Goal: Task Accomplishment & Management: Use online tool/utility

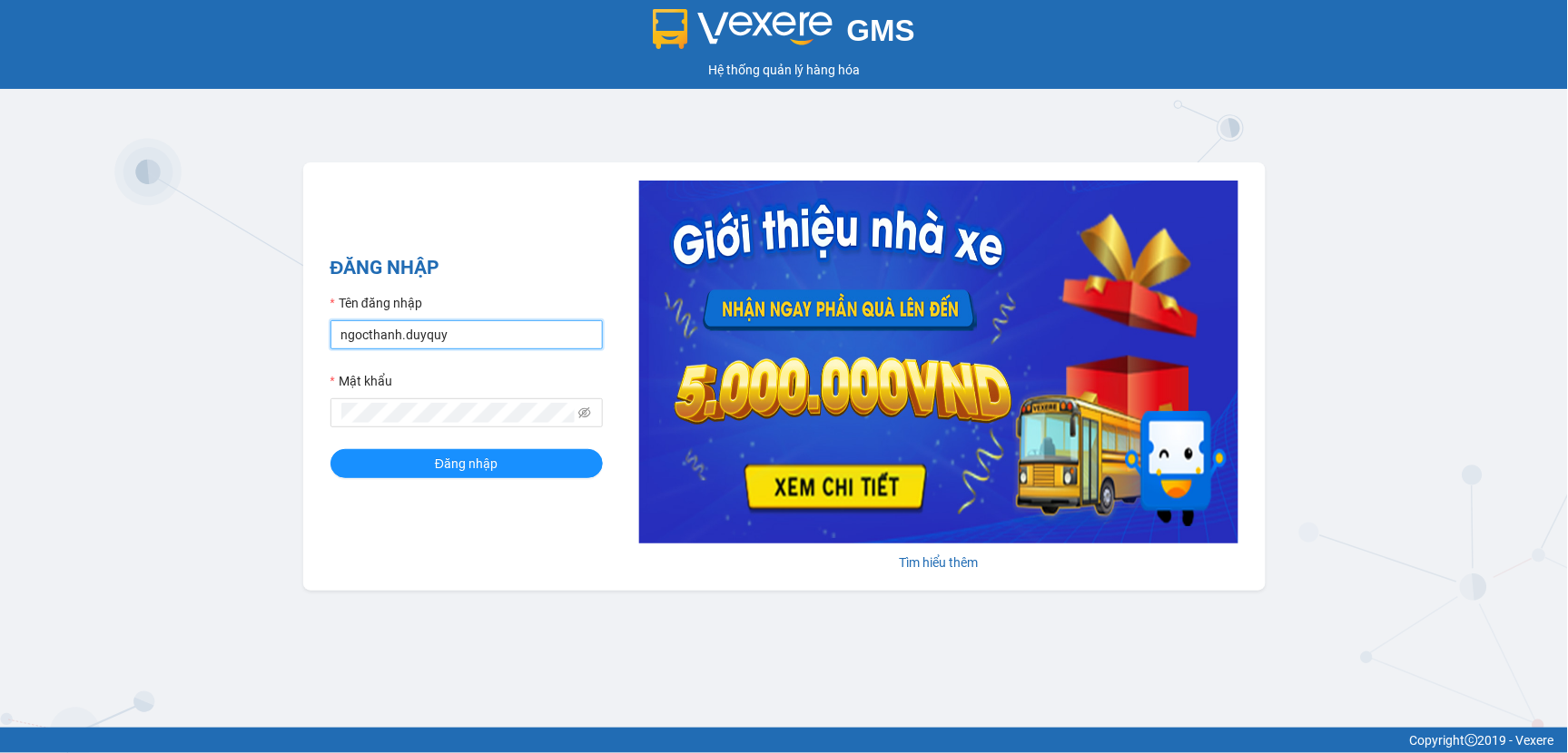
click at [474, 341] on input "ngocthanh.duyquy" at bounding box center [466, 335] width 272 height 29
type input "tranvantrieu.duyquy"
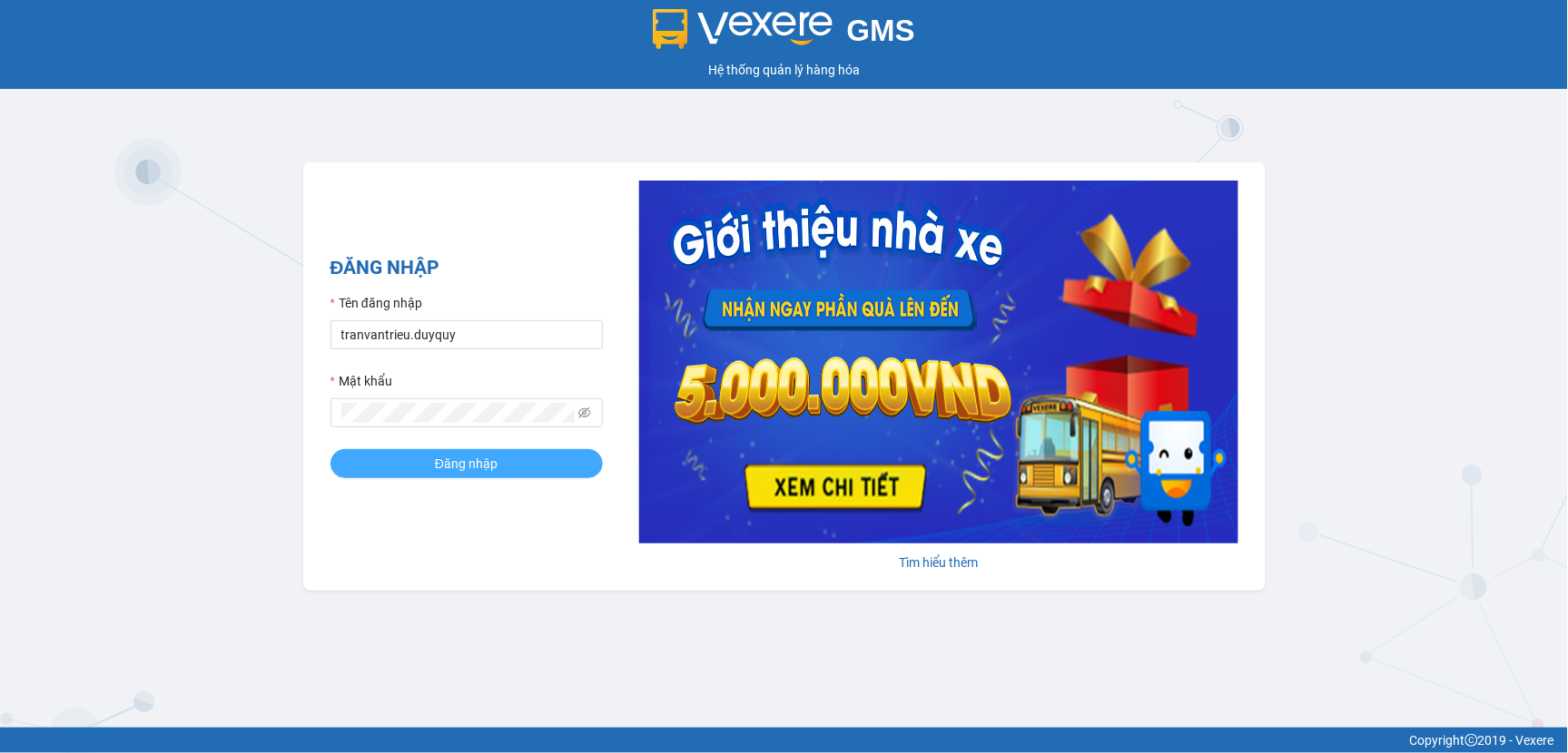
click at [488, 471] on span "Đăng nhập" at bounding box center [466, 464] width 63 height 20
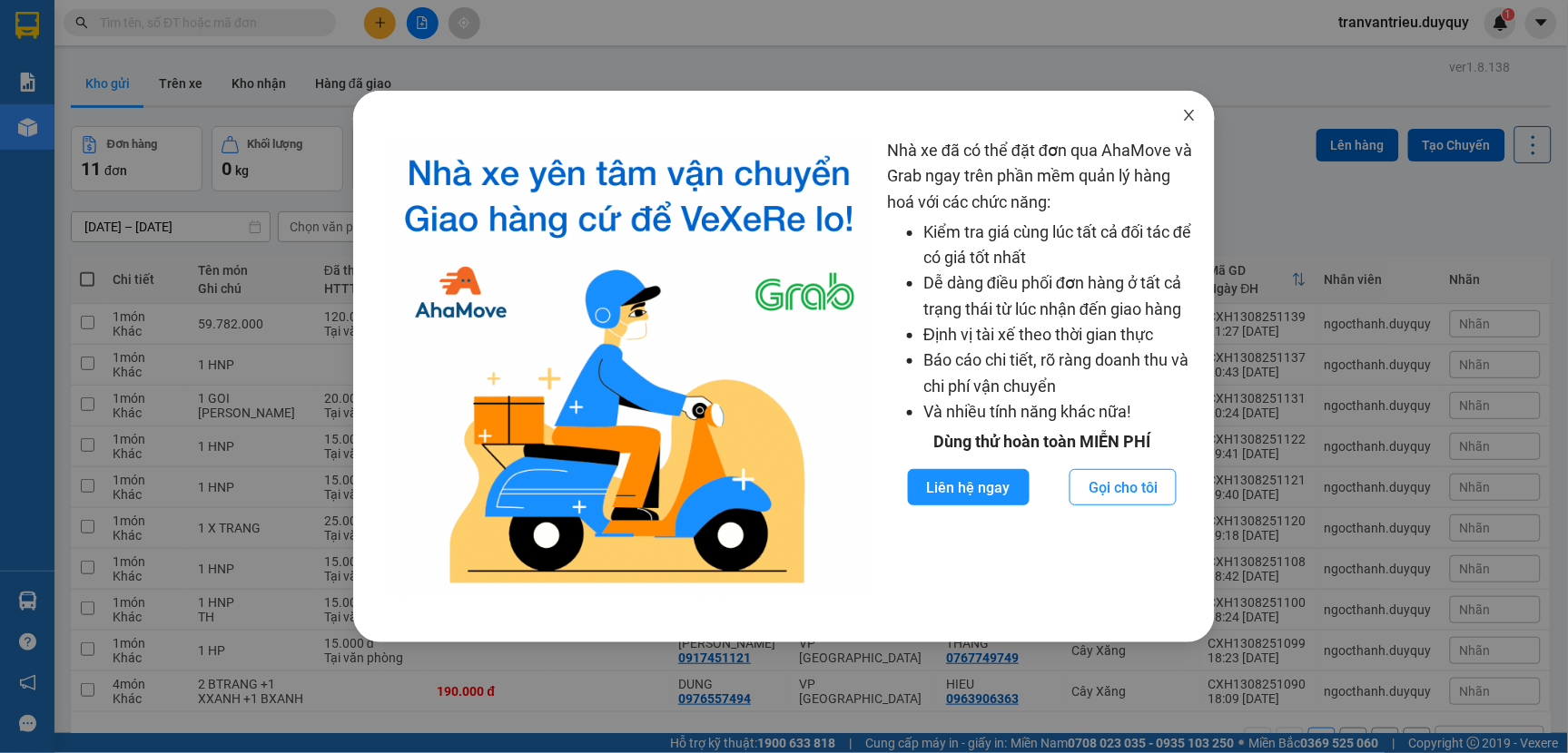
click at [1193, 112] on icon "close" at bounding box center [1189, 114] width 10 height 11
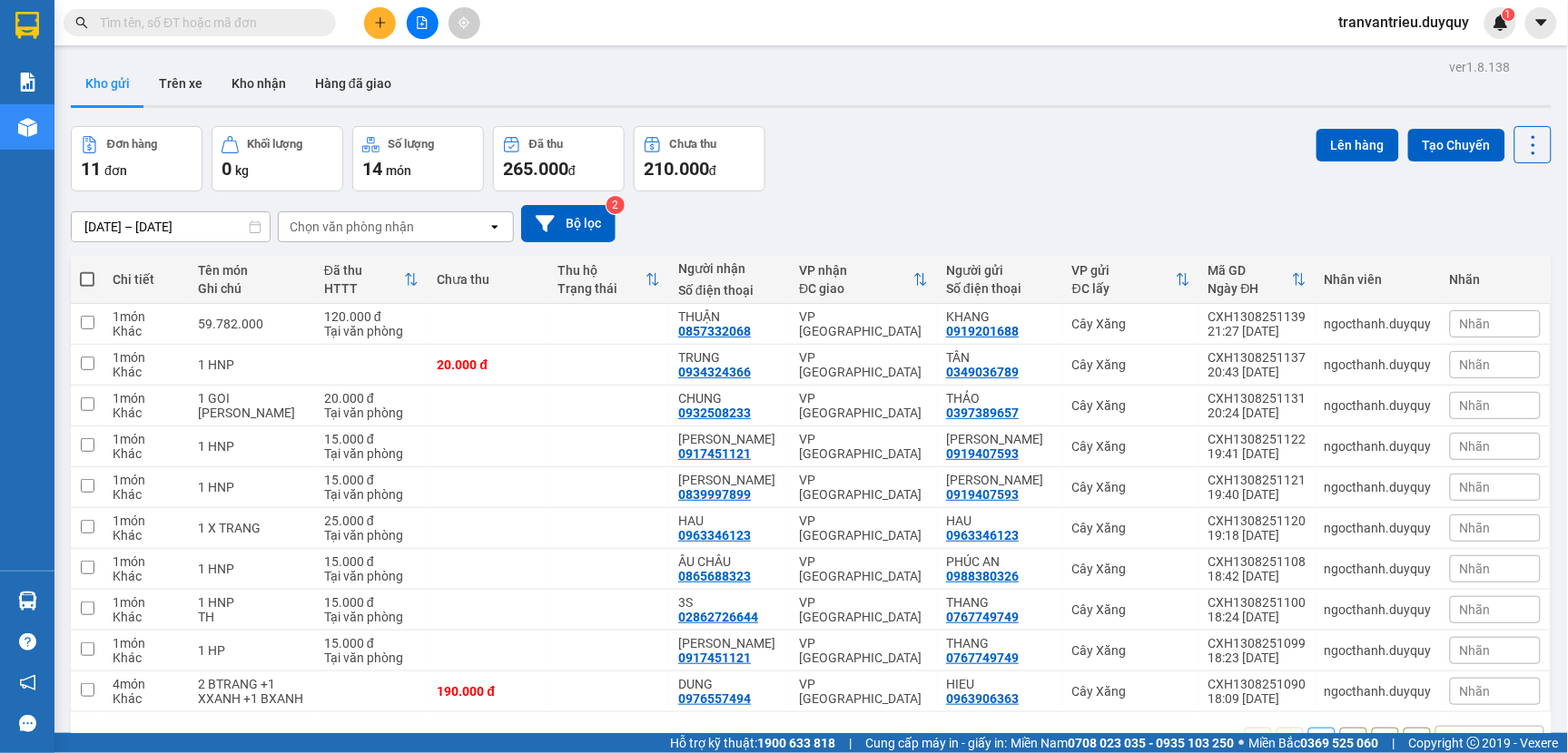
scroll to position [83, 0]
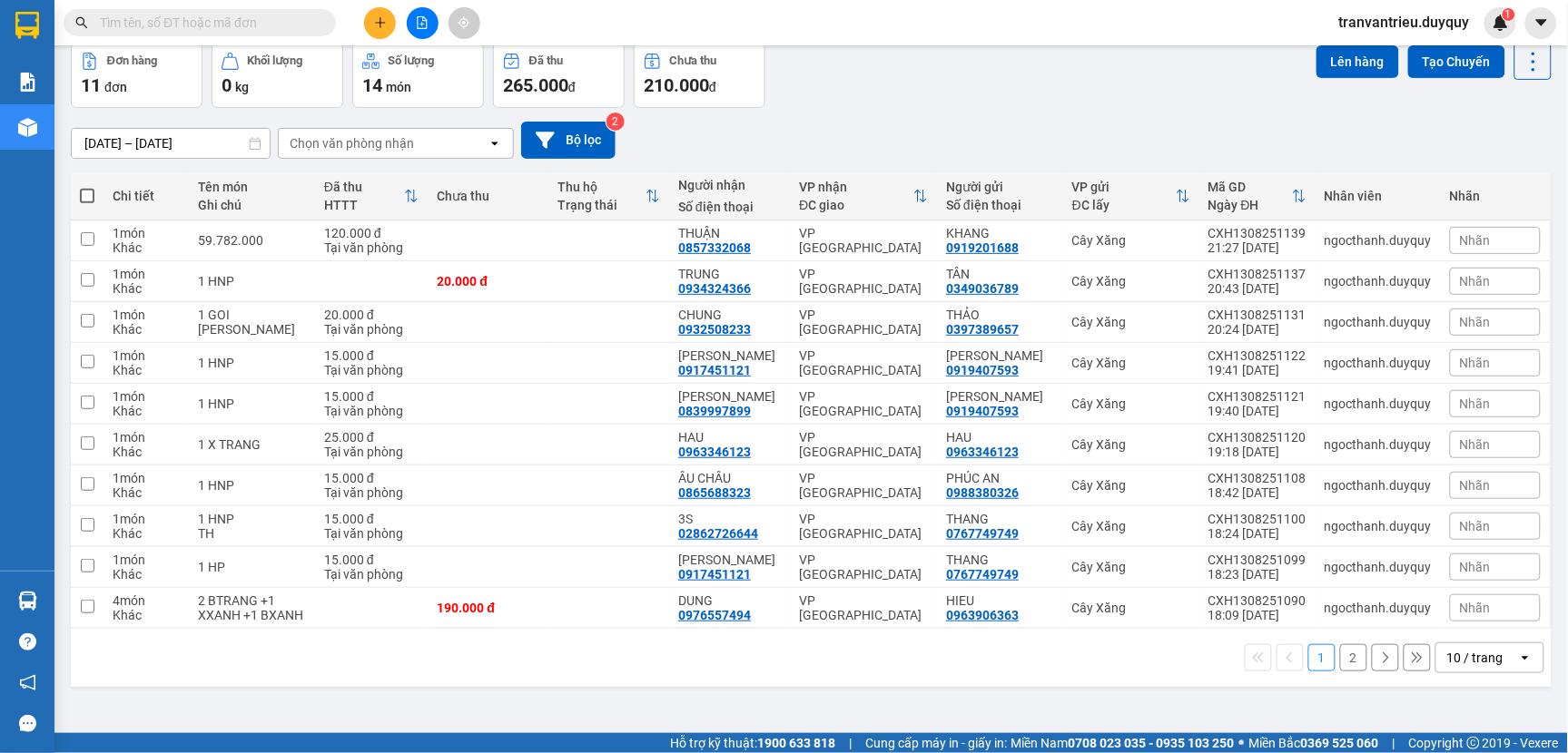
click at [1340, 672] on button "2" at bounding box center [1354, 658] width 27 height 27
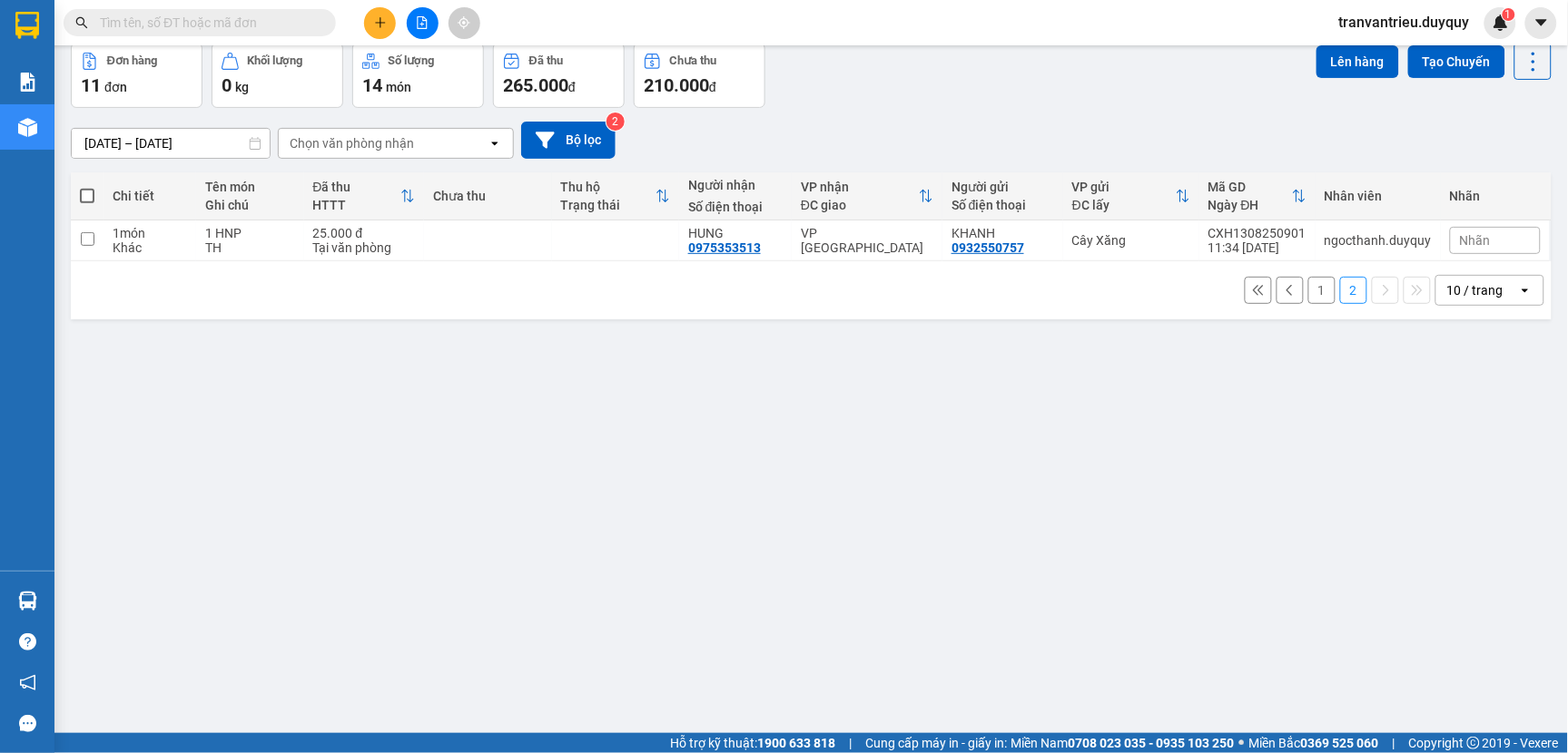
click at [1308, 297] on button "1" at bounding box center [1322, 290] width 27 height 27
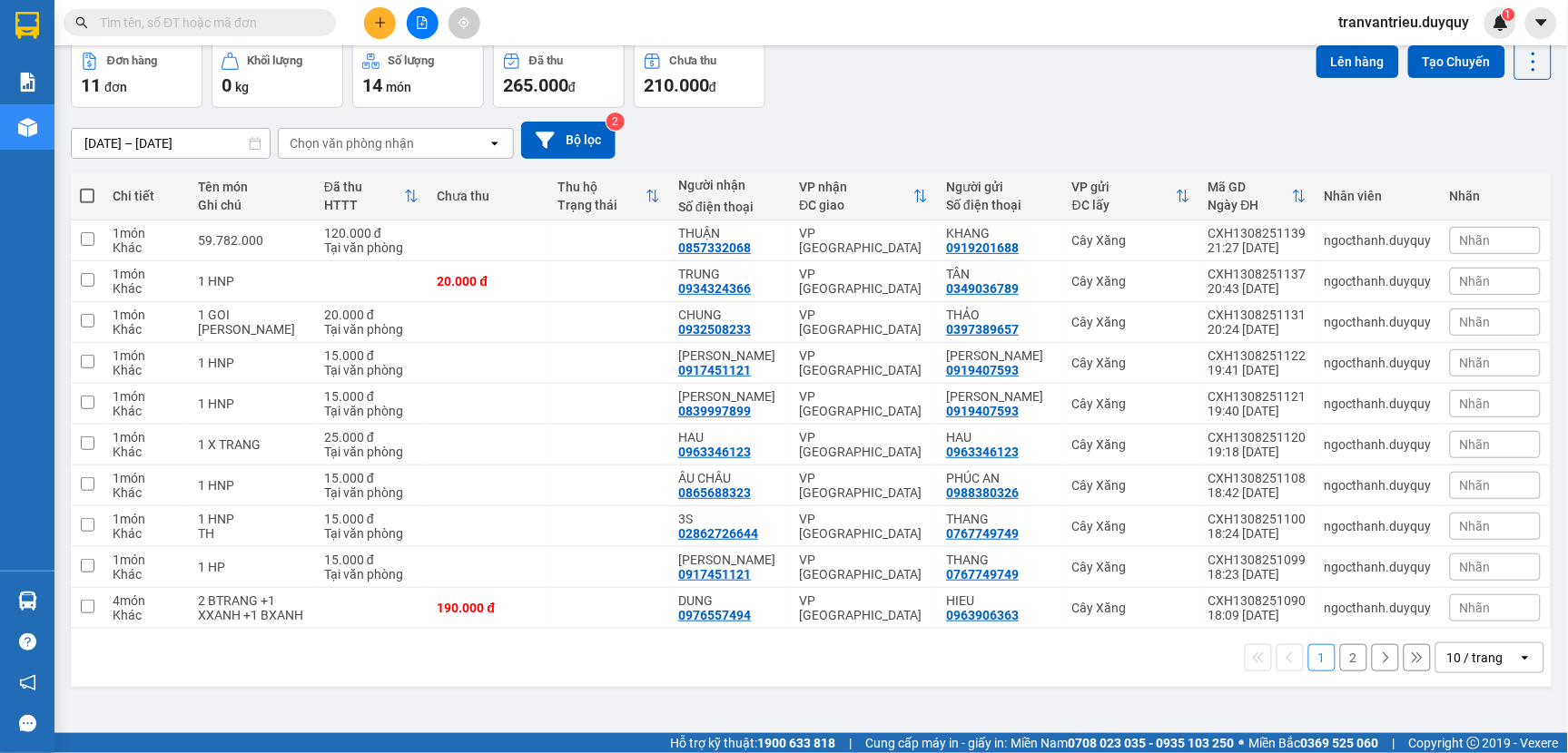
click at [83, 199] on span at bounding box center [86, 196] width 15 height 15
click at [87, 187] on input "checkbox" at bounding box center [87, 187] width 0 height 0
checkbox input "true"
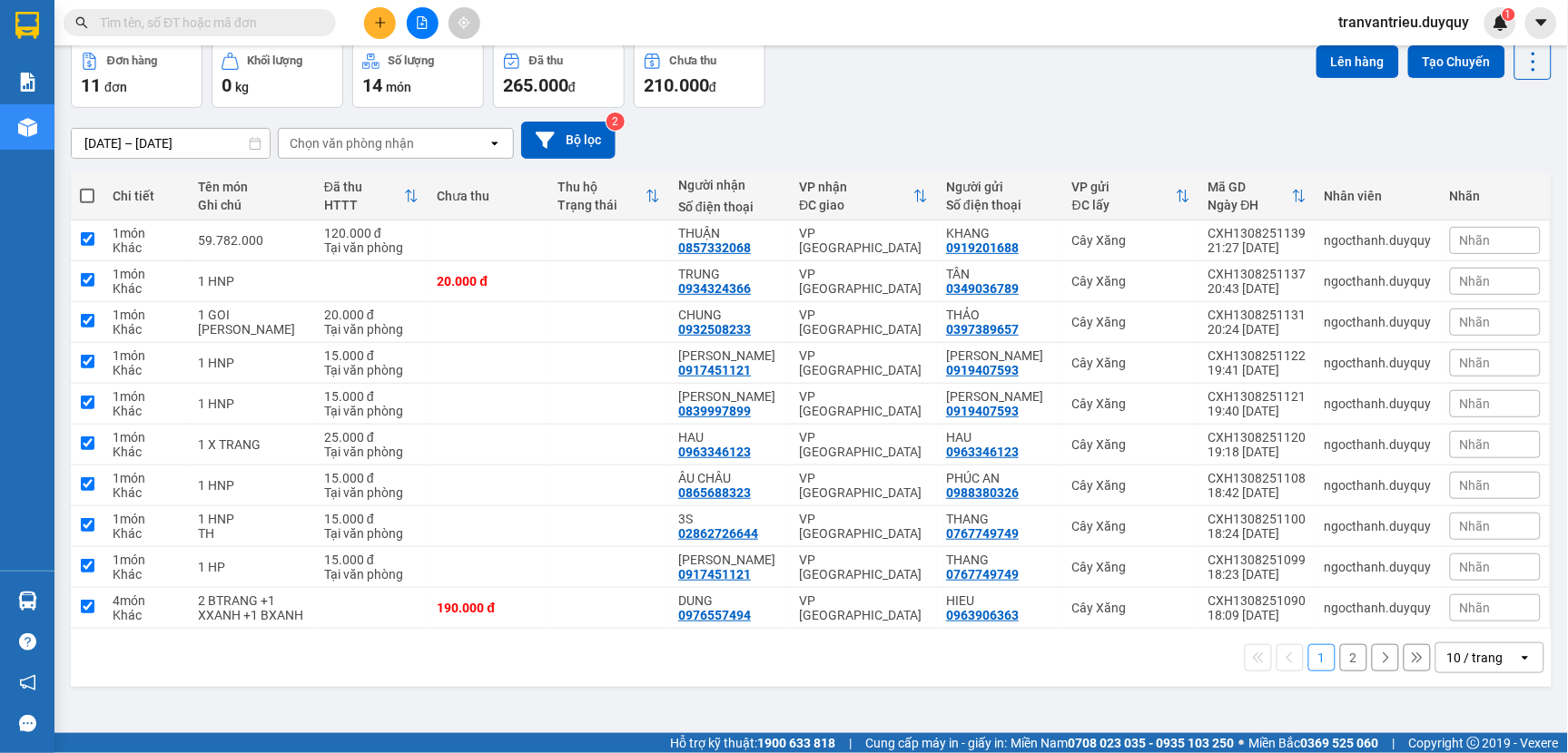
checkbox input "true"
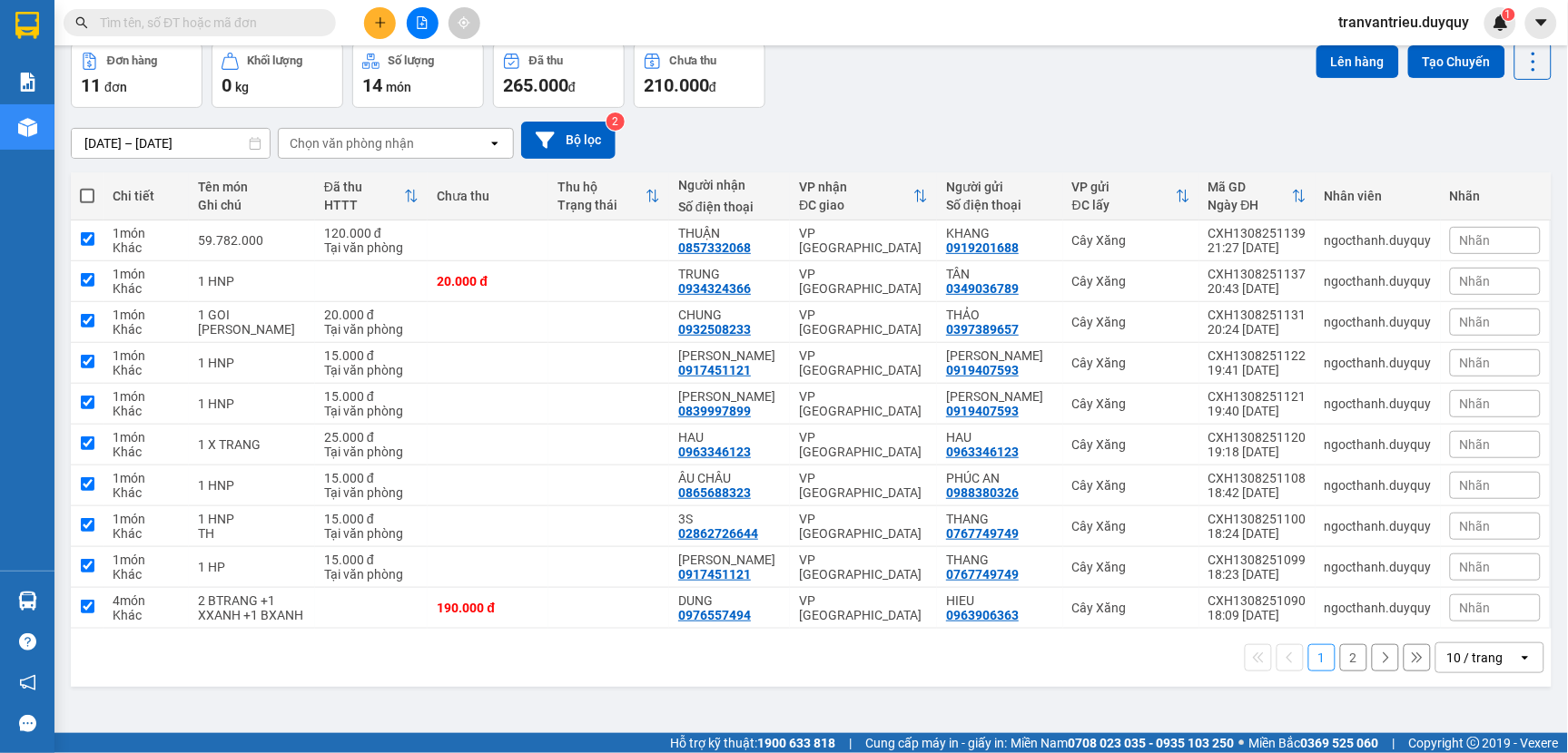
checkbox input "true"
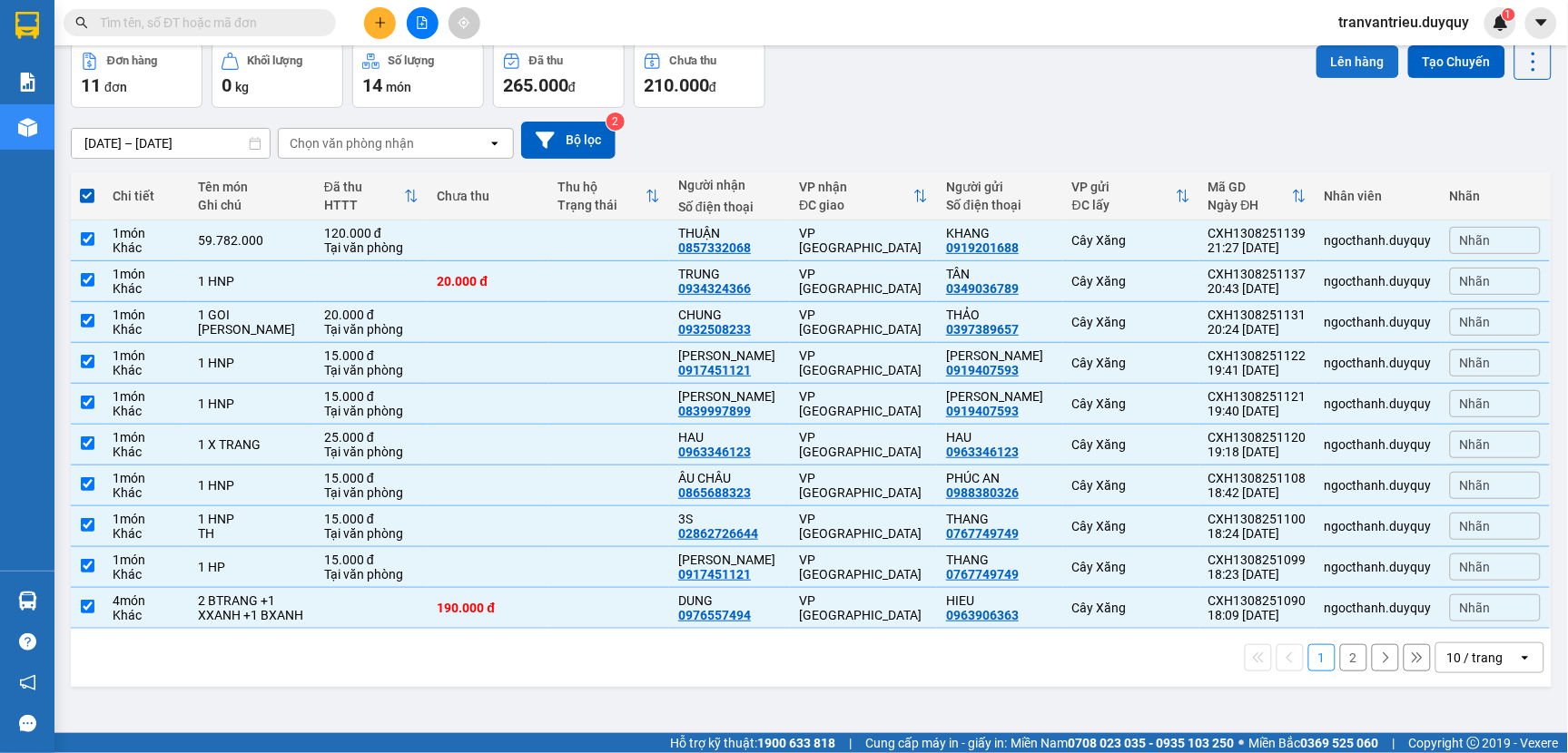
click at [1331, 59] on button "Lên hàng" at bounding box center [1357, 62] width 82 height 33
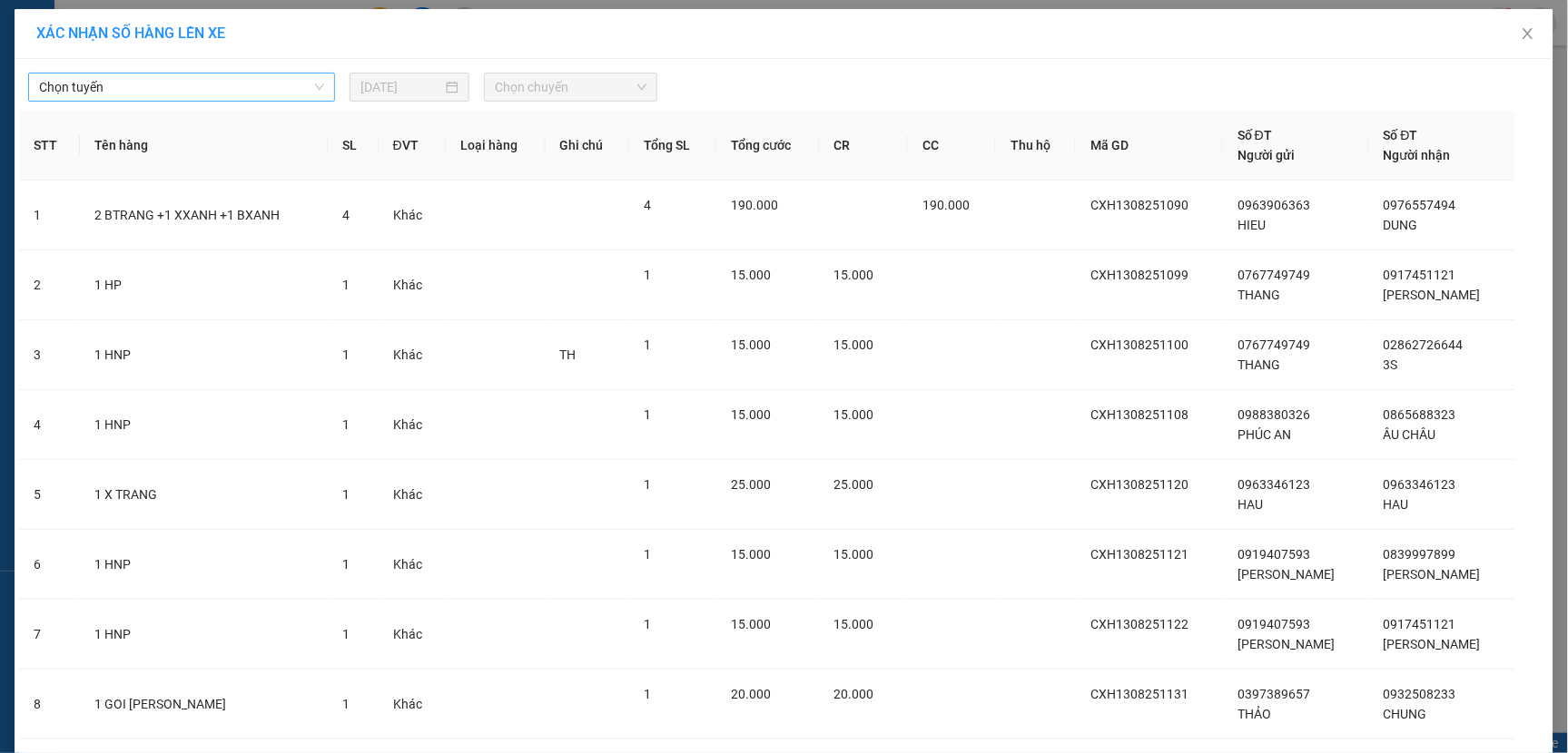
click at [175, 92] on span "Chọn tuyến" at bounding box center [181, 87] width 285 height 27
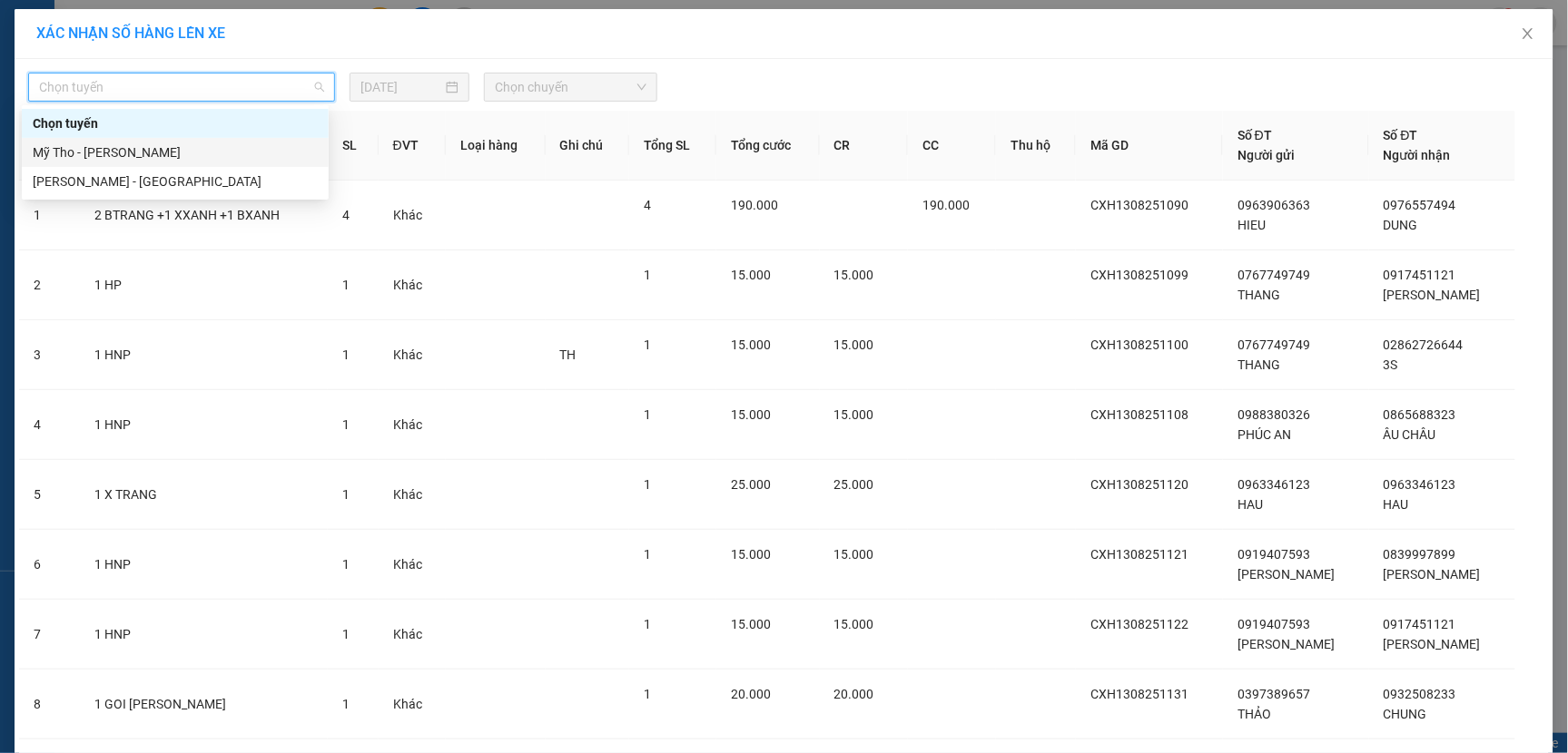
click at [132, 154] on div "Mỹ Tho - Hồ Chí Minh" at bounding box center [175, 152] width 285 height 20
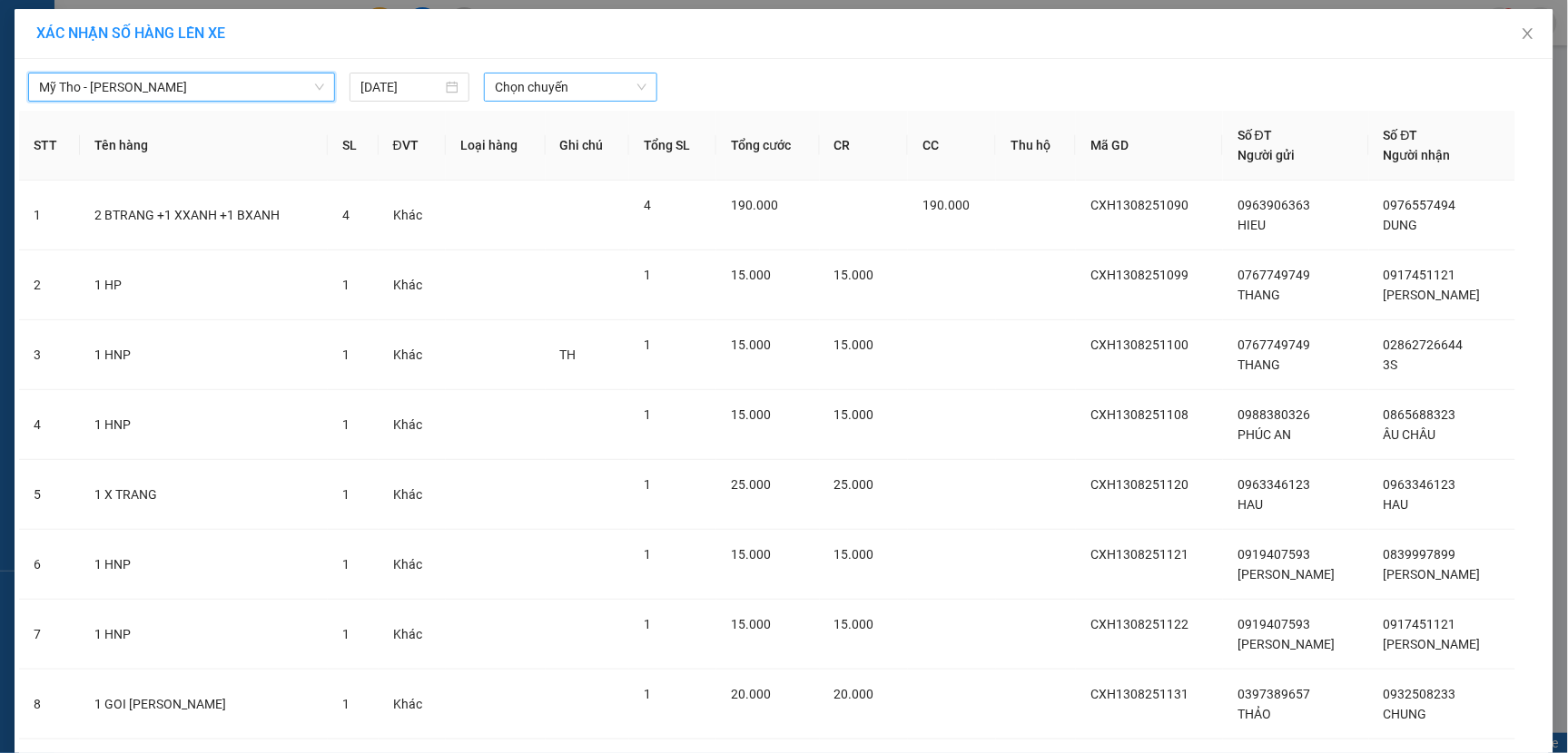
click at [612, 86] on span "Chọn chuyến" at bounding box center [570, 87] width 152 height 27
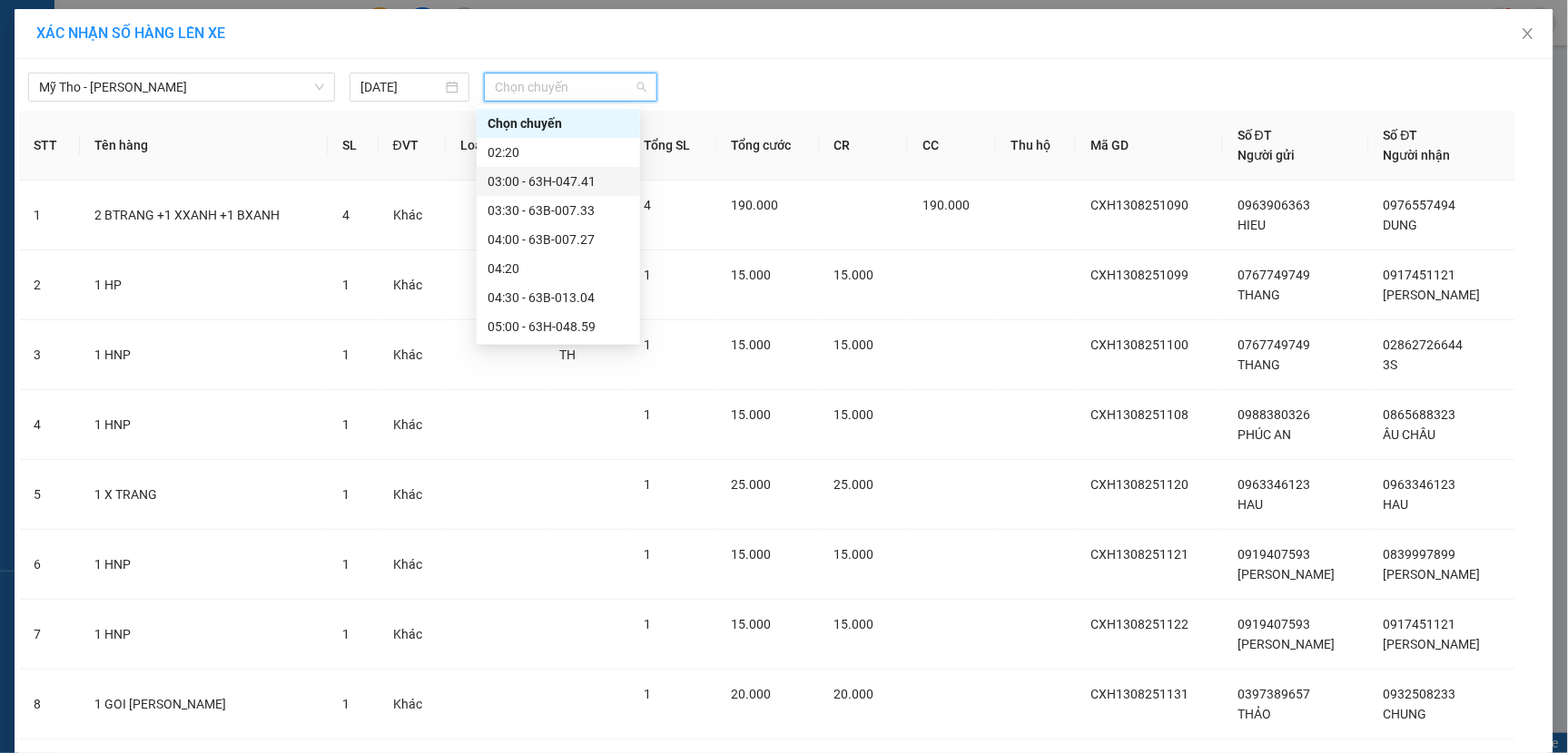
click at [533, 183] on div "03:00 - 63H-047.41" at bounding box center [558, 181] width 141 height 20
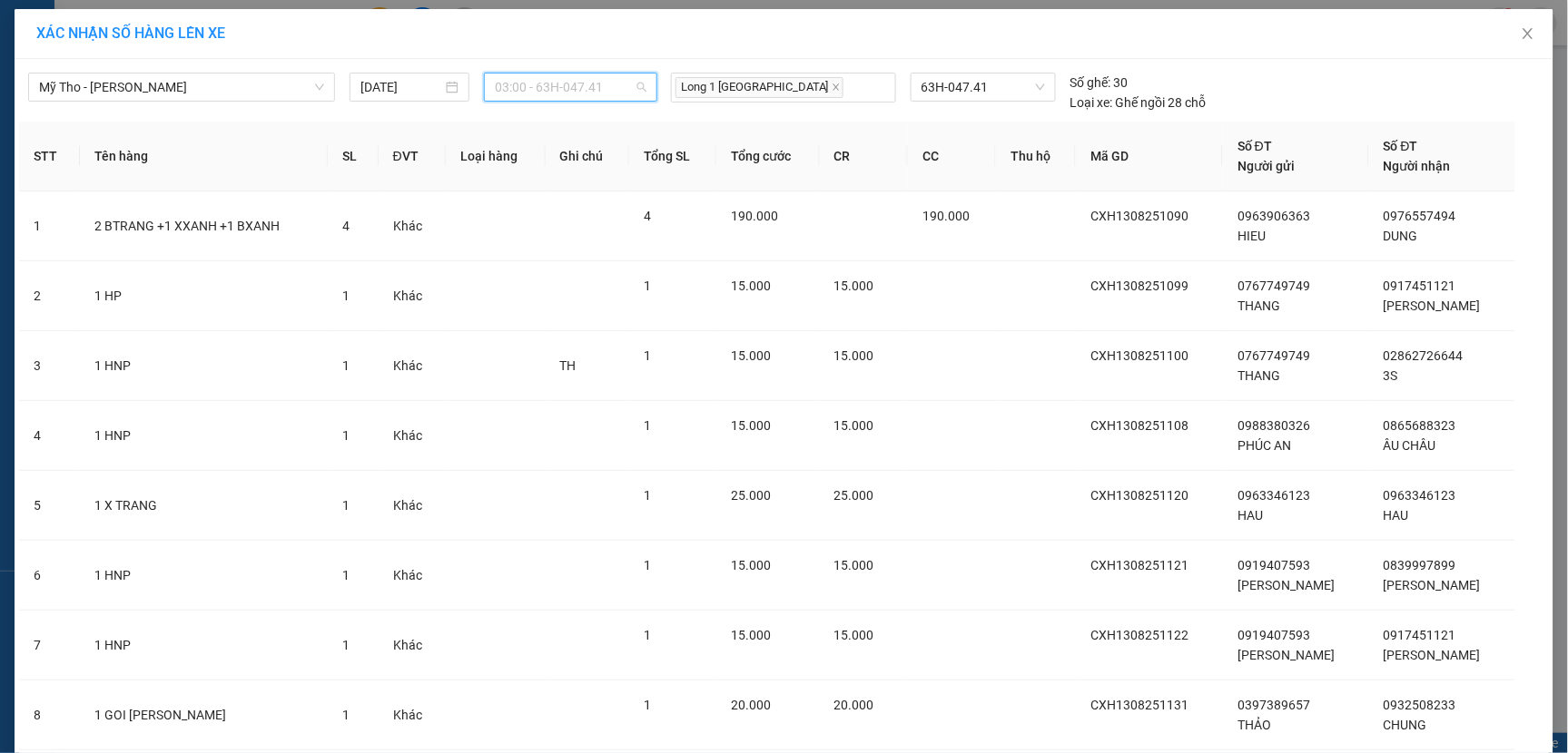
click at [615, 93] on span "03:00 - 63H-047.41" at bounding box center [570, 87] width 152 height 27
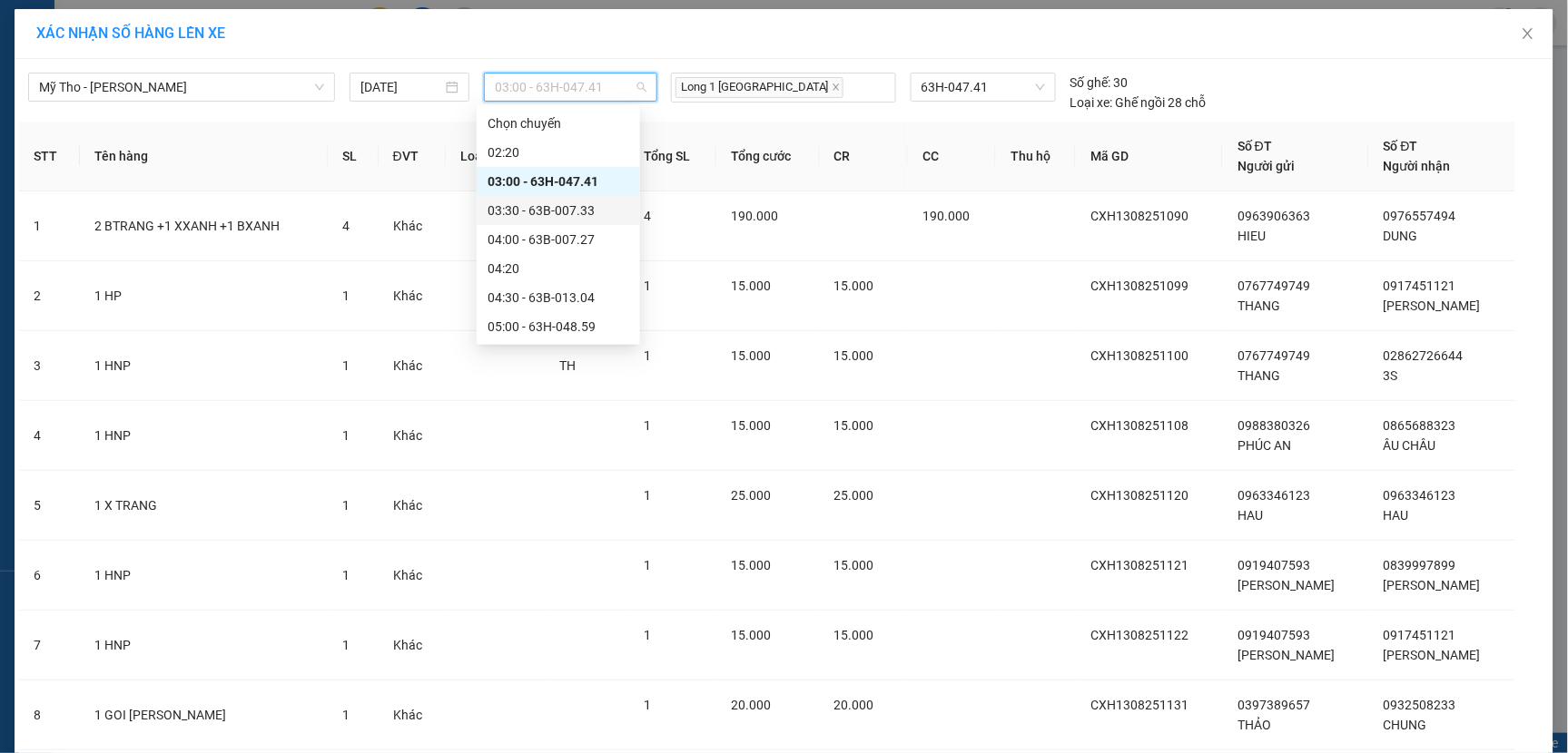
click at [550, 215] on div "03:30 - 63B-007.33" at bounding box center [558, 210] width 141 height 20
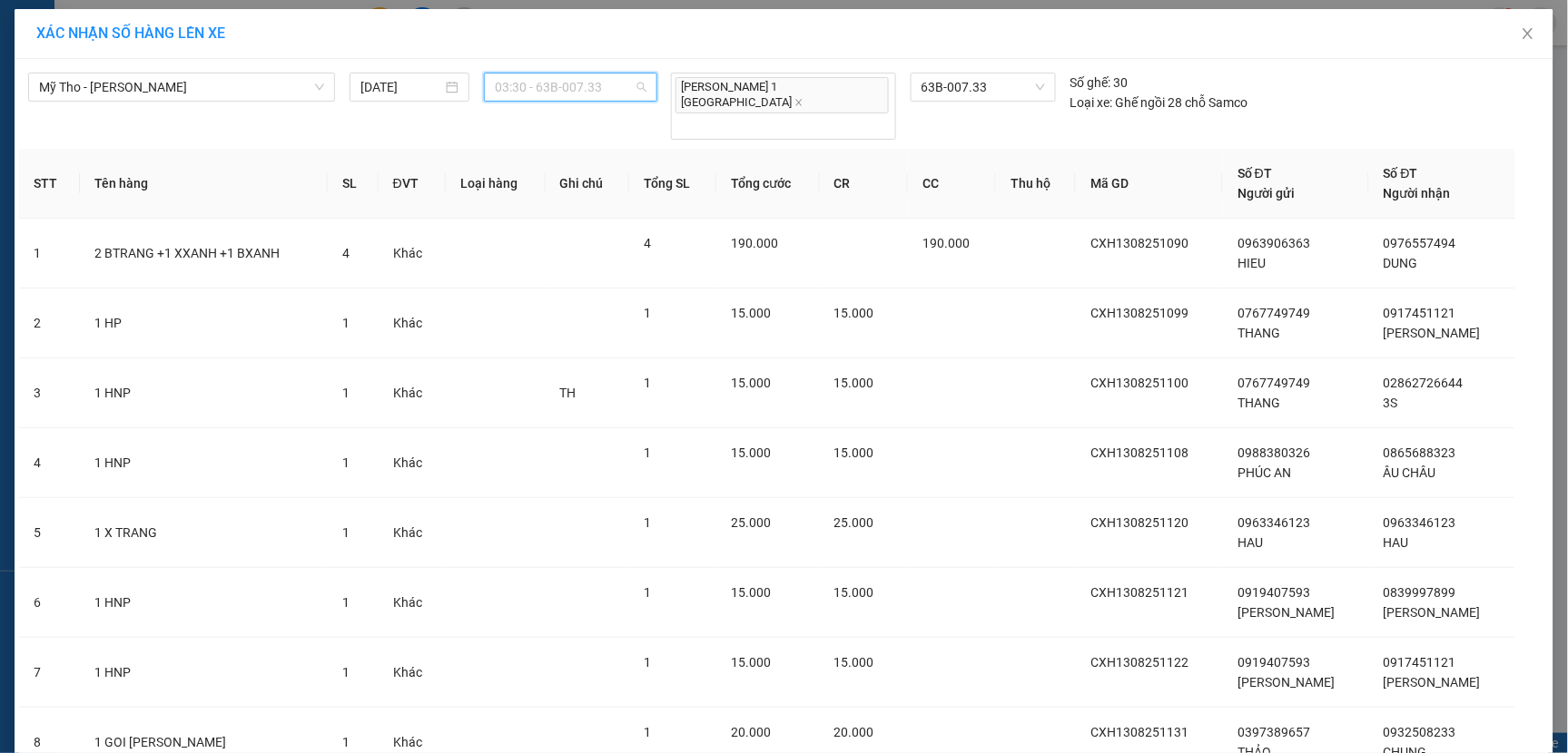
click at [601, 88] on span "03:30 - 63B-007.33" at bounding box center [570, 87] width 152 height 27
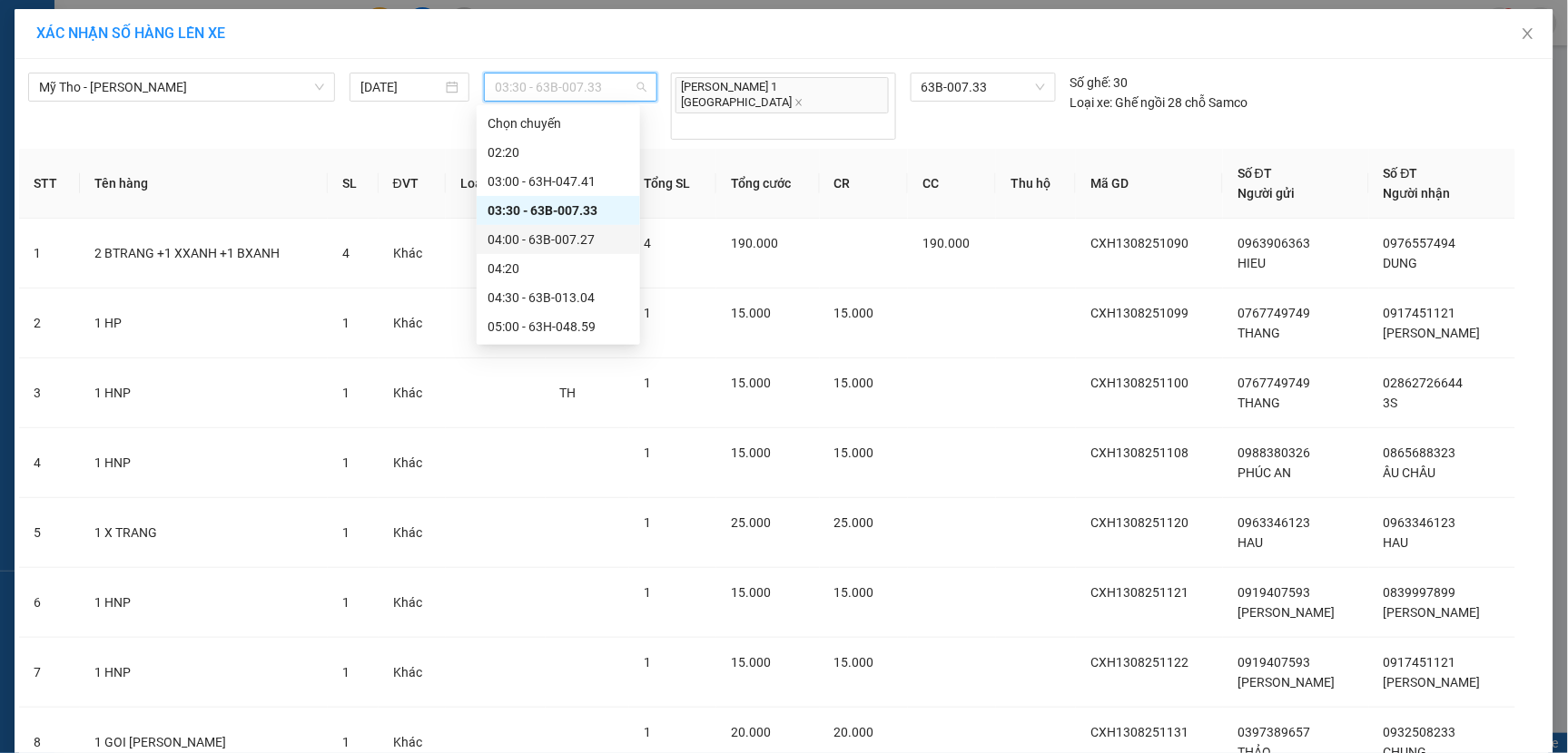
click at [537, 250] on div "04:00 - 63B-007.27" at bounding box center [558, 239] width 164 height 29
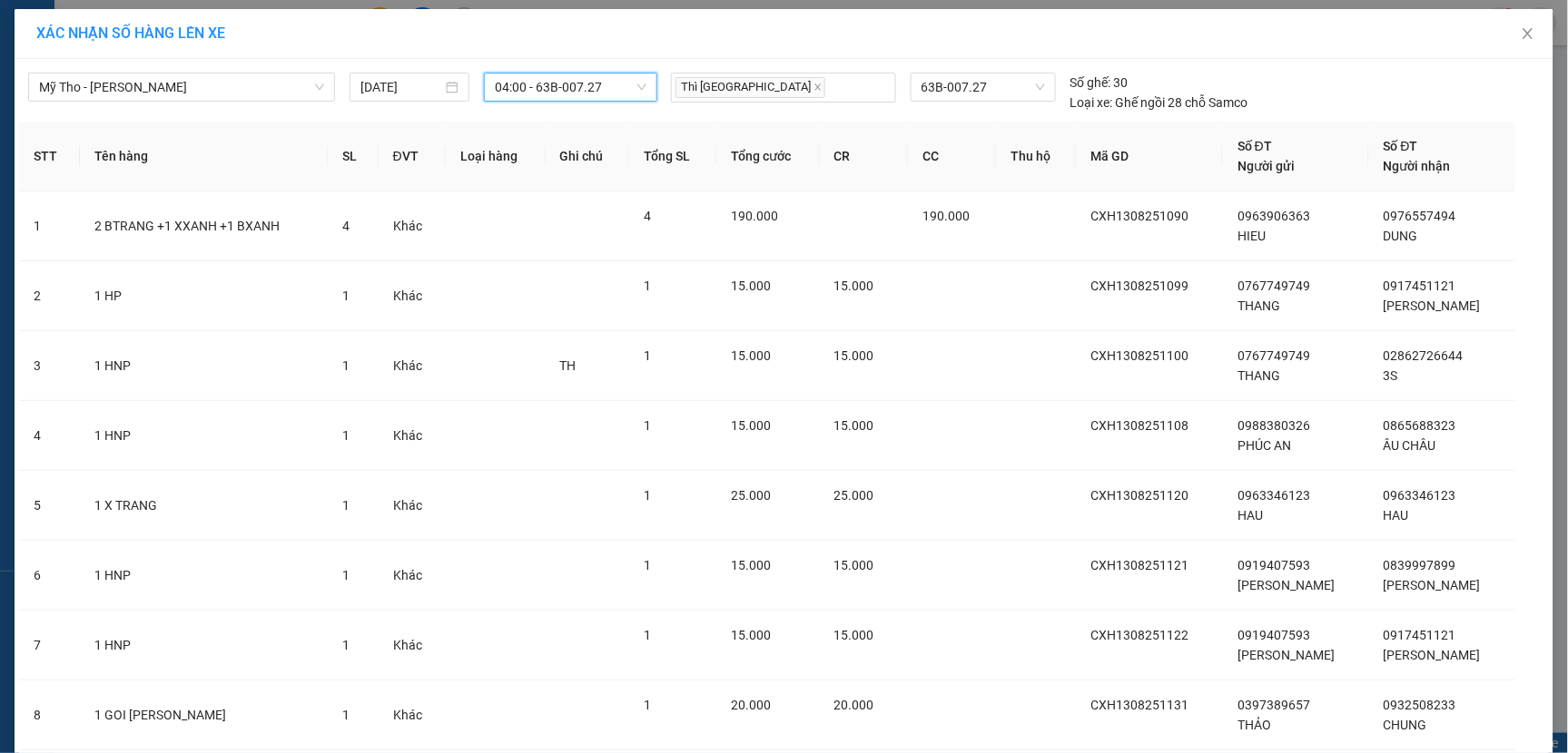
click at [603, 86] on span "04:00 - 63B-007.27" at bounding box center [570, 87] width 152 height 27
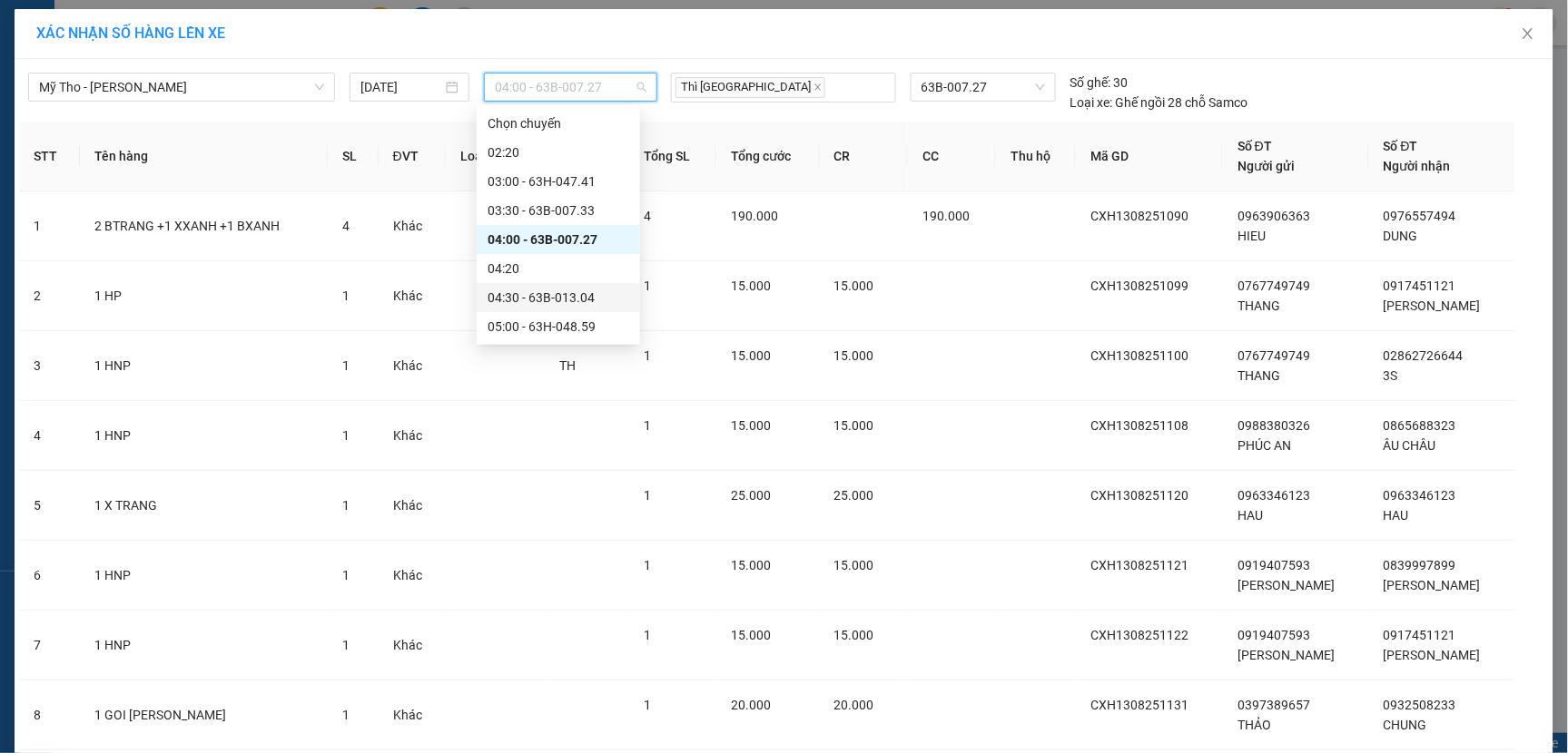
click at [528, 296] on div "04:30 - 63B-013.04" at bounding box center [558, 297] width 141 height 20
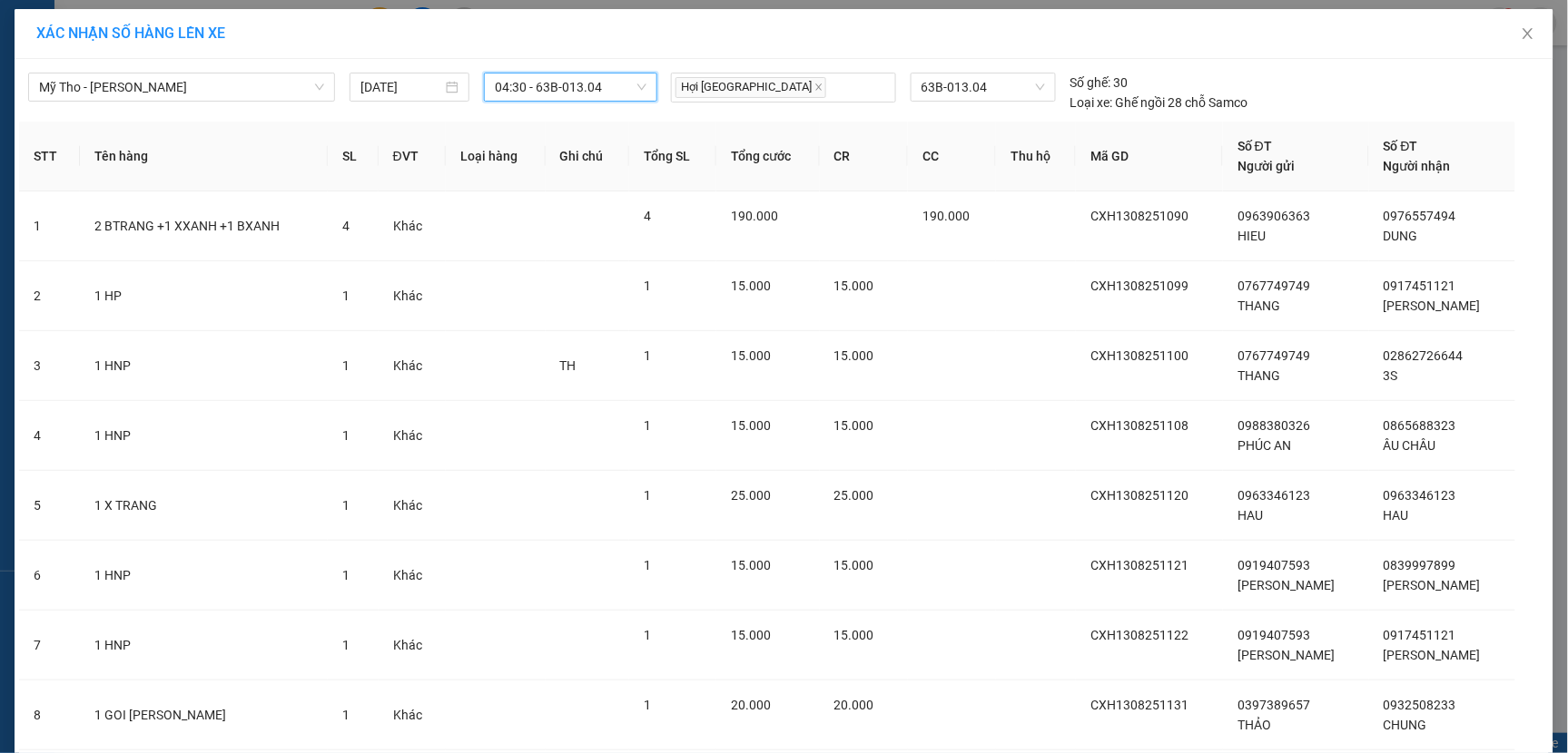
click at [609, 89] on span "04:30 - 63B-013.04" at bounding box center [570, 87] width 152 height 27
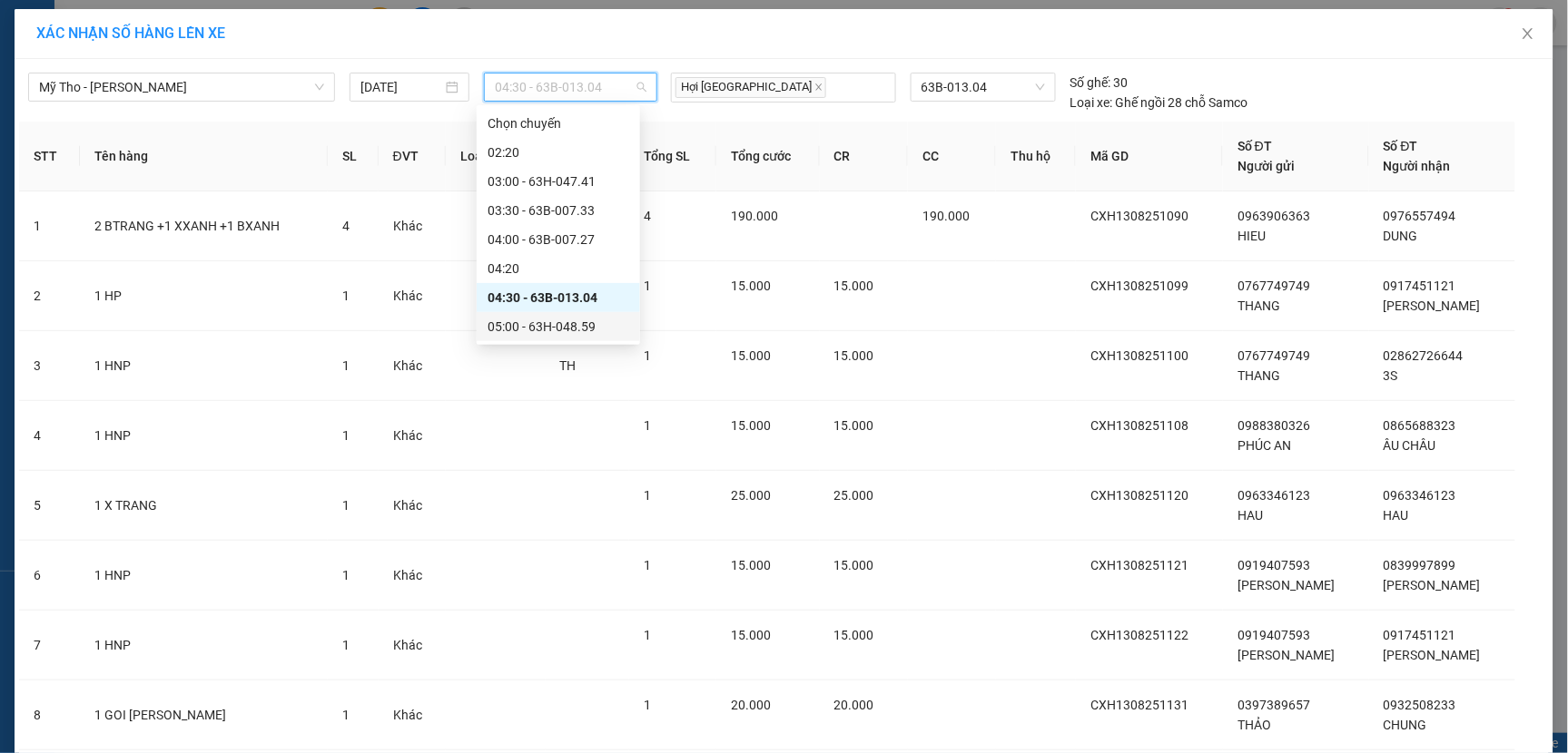
click at [565, 323] on div "05:00 - 63H-048.59" at bounding box center [558, 326] width 141 height 20
click at [614, 87] on span "05:00 - 63H-048.59" at bounding box center [570, 87] width 152 height 27
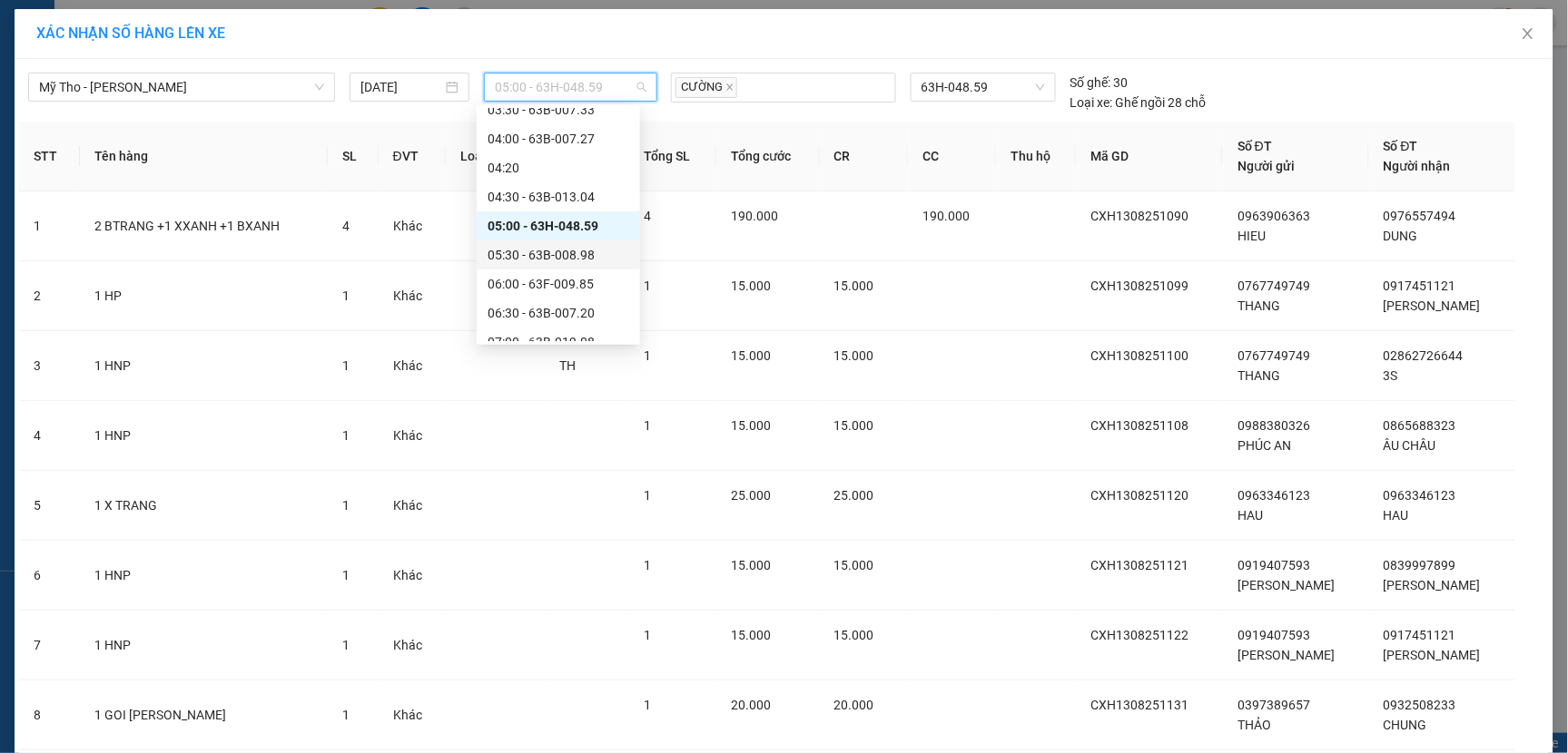
click at [556, 251] on div "05:30 - 63B-008.98" at bounding box center [558, 255] width 141 height 20
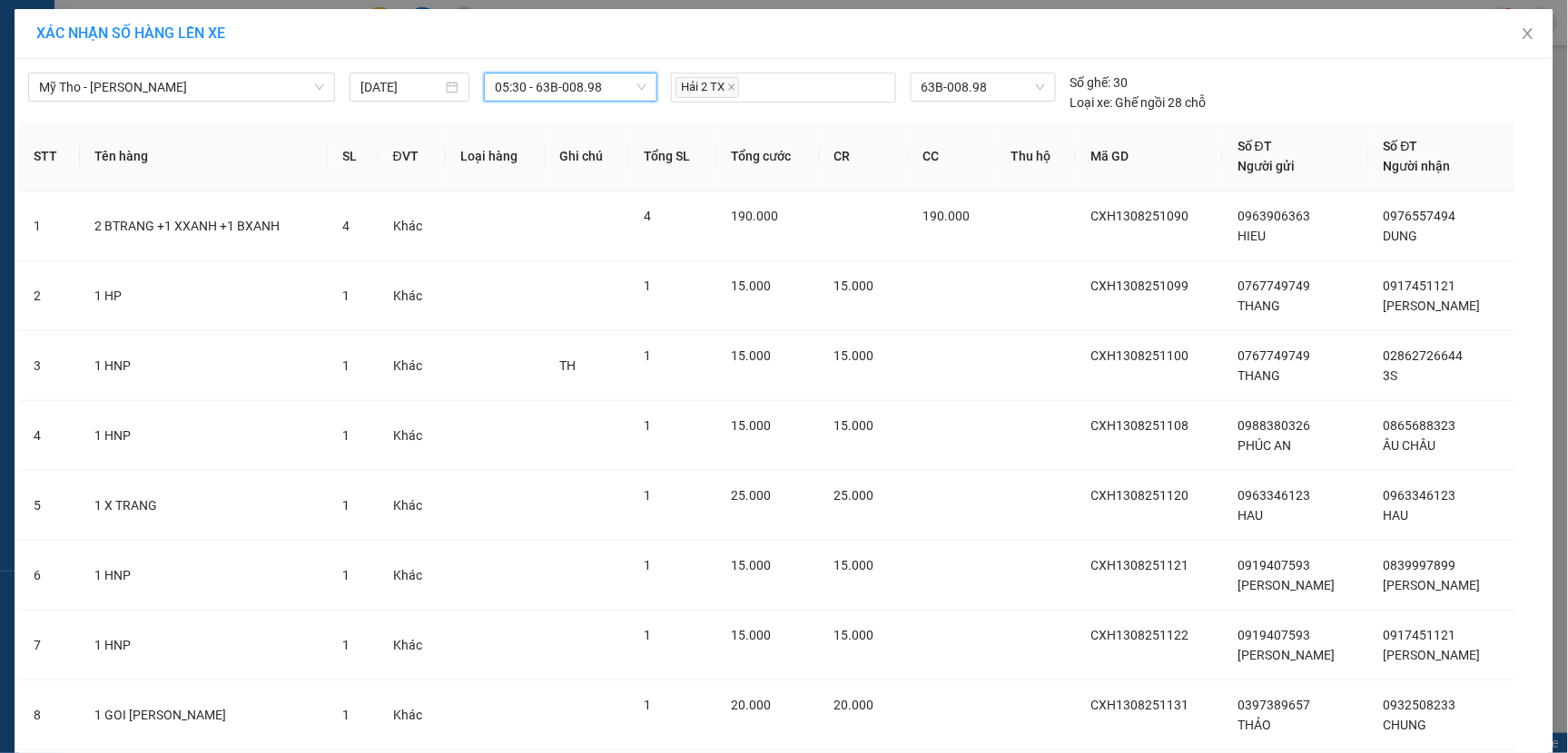
click at [613, 88] on span "05:30 - 63B-008.98" at bounding box center [570, 87] width 152 height 27
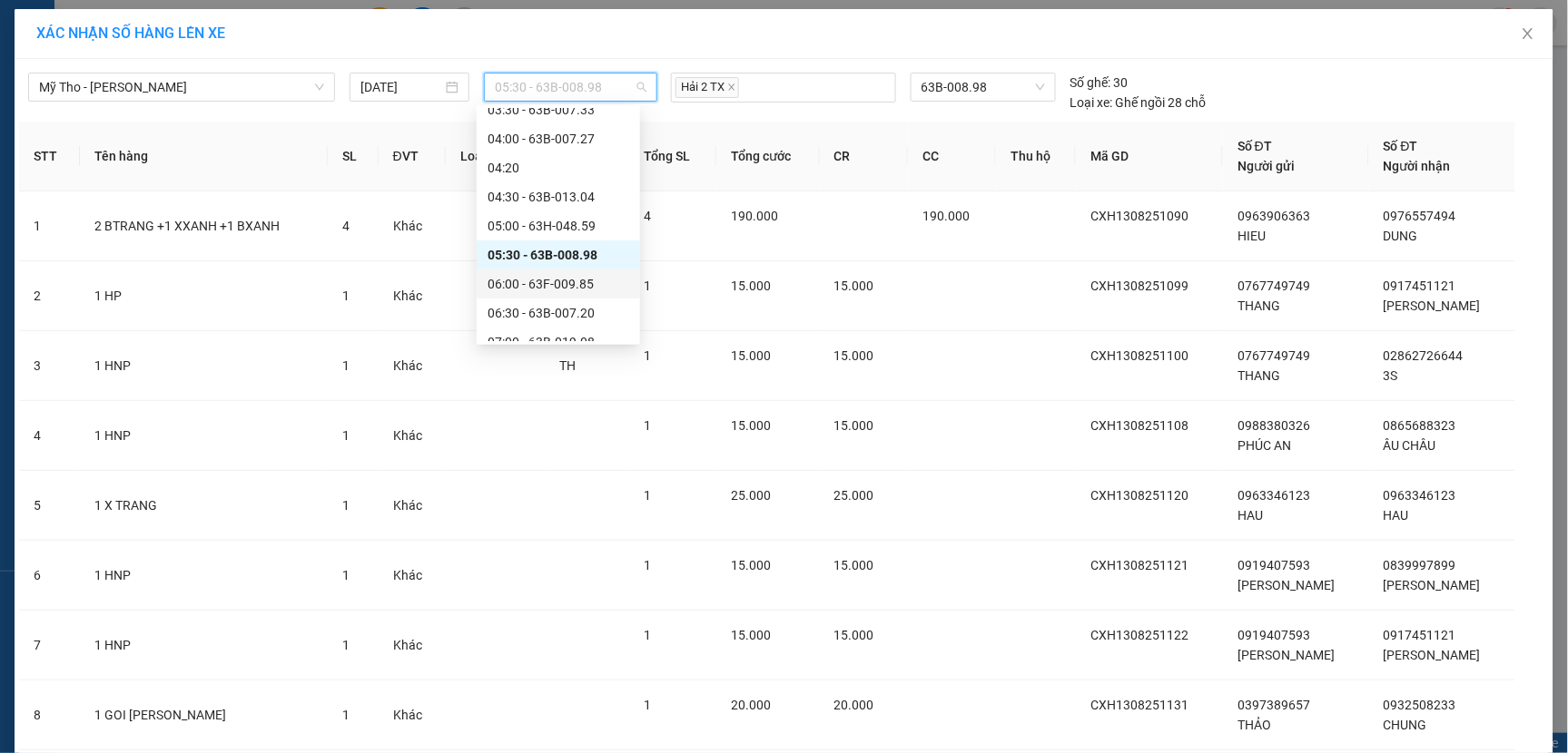
click at [551, 284] on div "06:00 - 63F-009.85" at bounding box center [558, 284] width 141 height 20
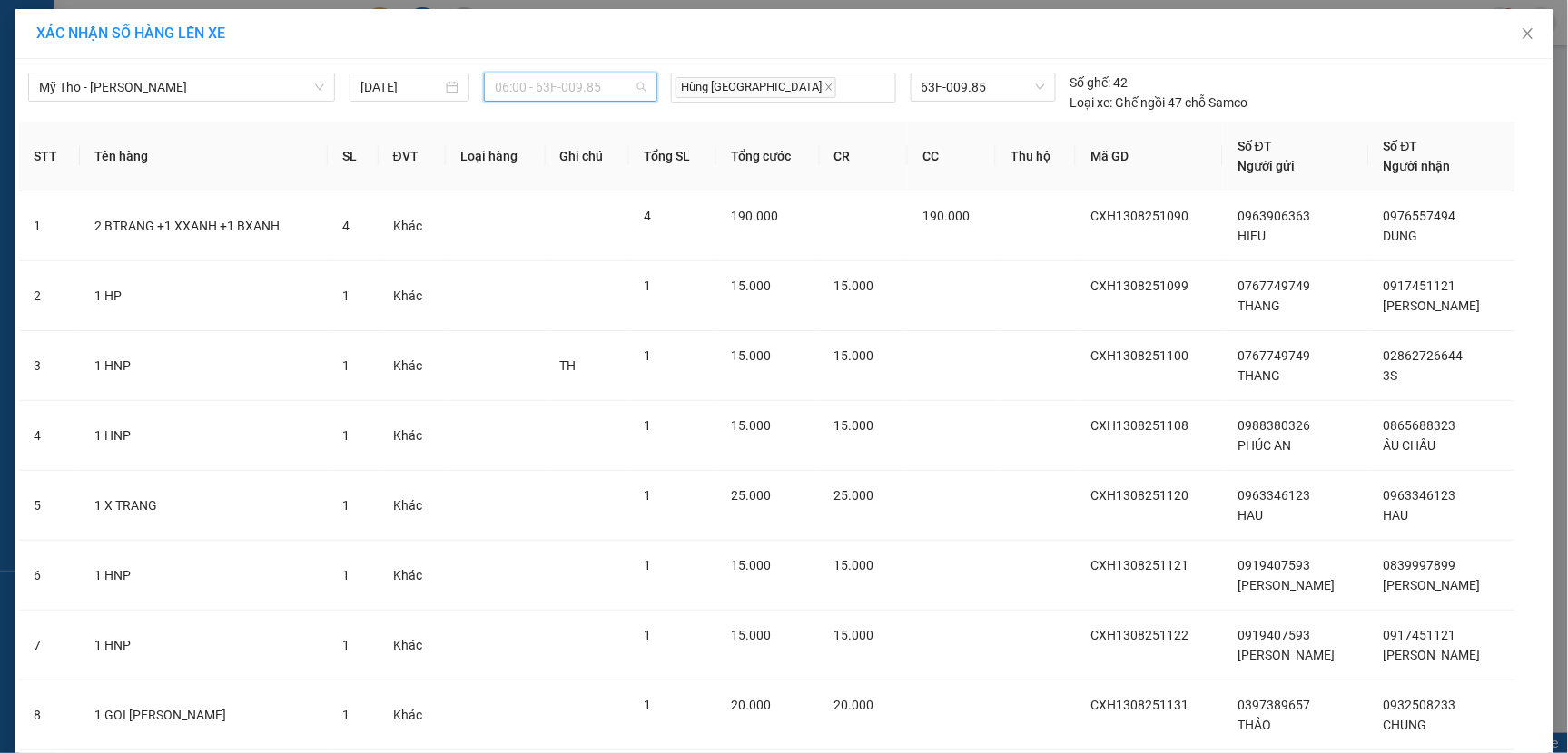
click at [610, 86] on span "06:00 - 63F-009.85" at bounding box center [570, 87] width 152 height 27
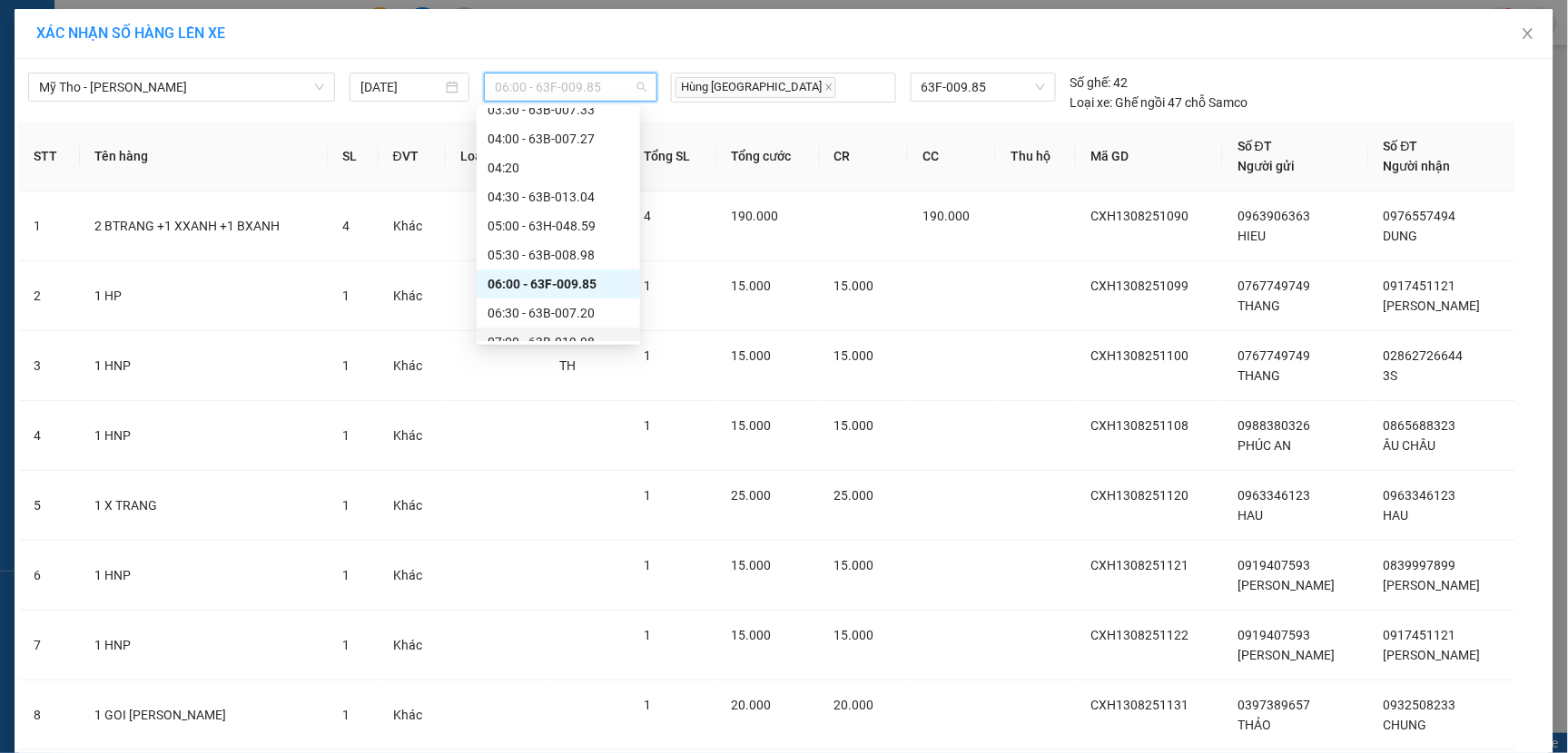
scroll to position [201, 0]
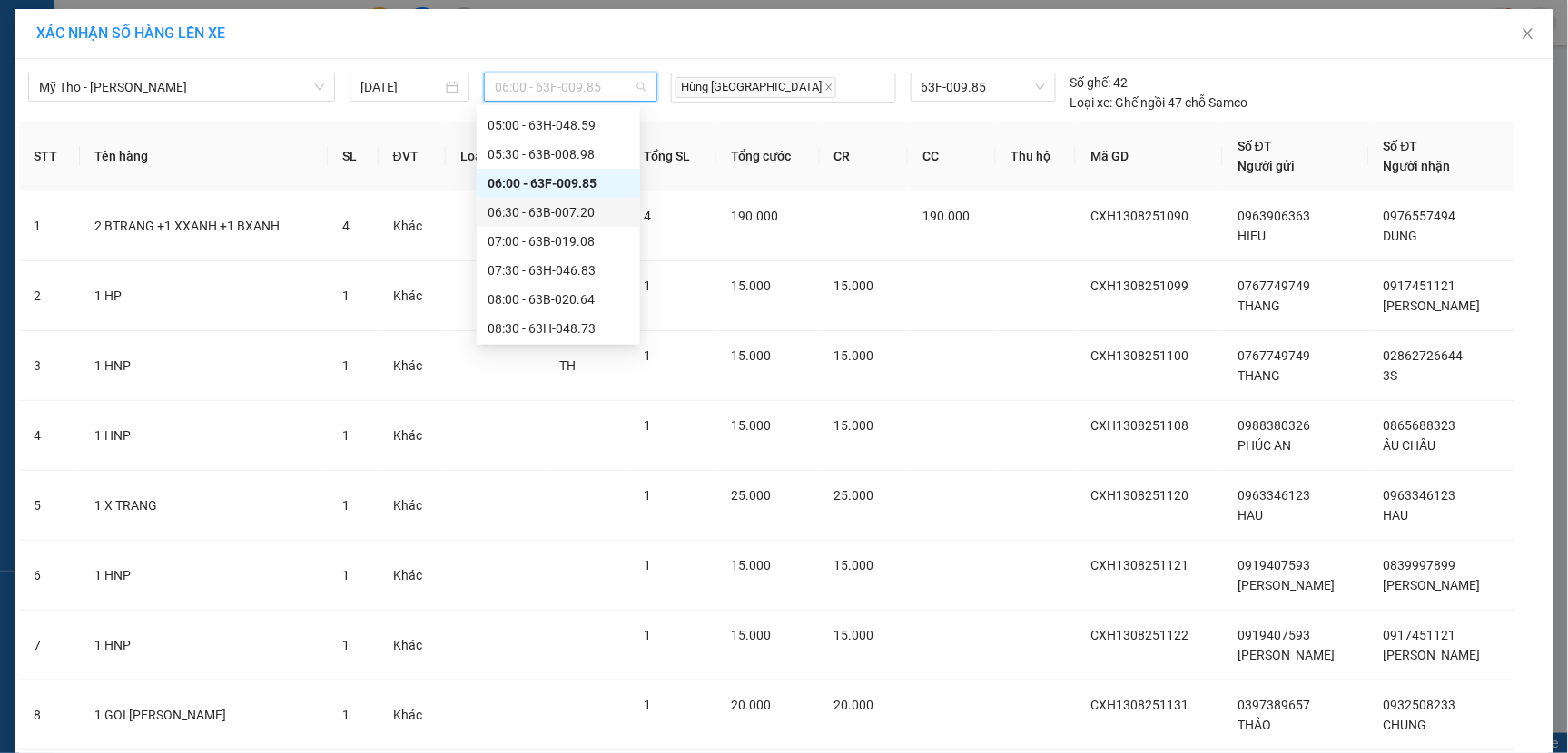
click at [559, 214] on div "06:30 - 63B-007.20" at bounding box center [558, 212] width 141 height 20
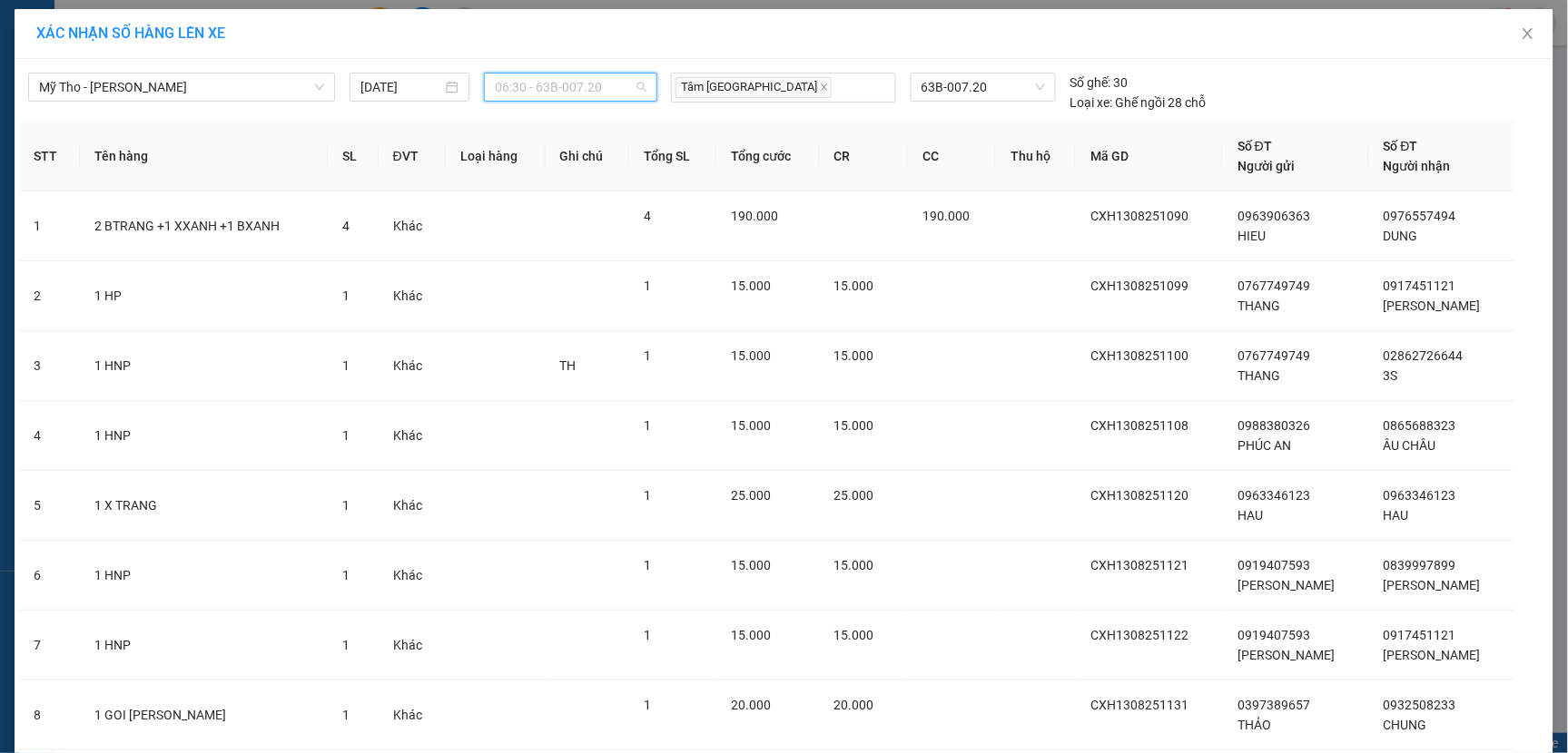
click at [612, 94] on span "06:30 - 63B-007.20" at bounding box center [570, 87] width 152 height 27
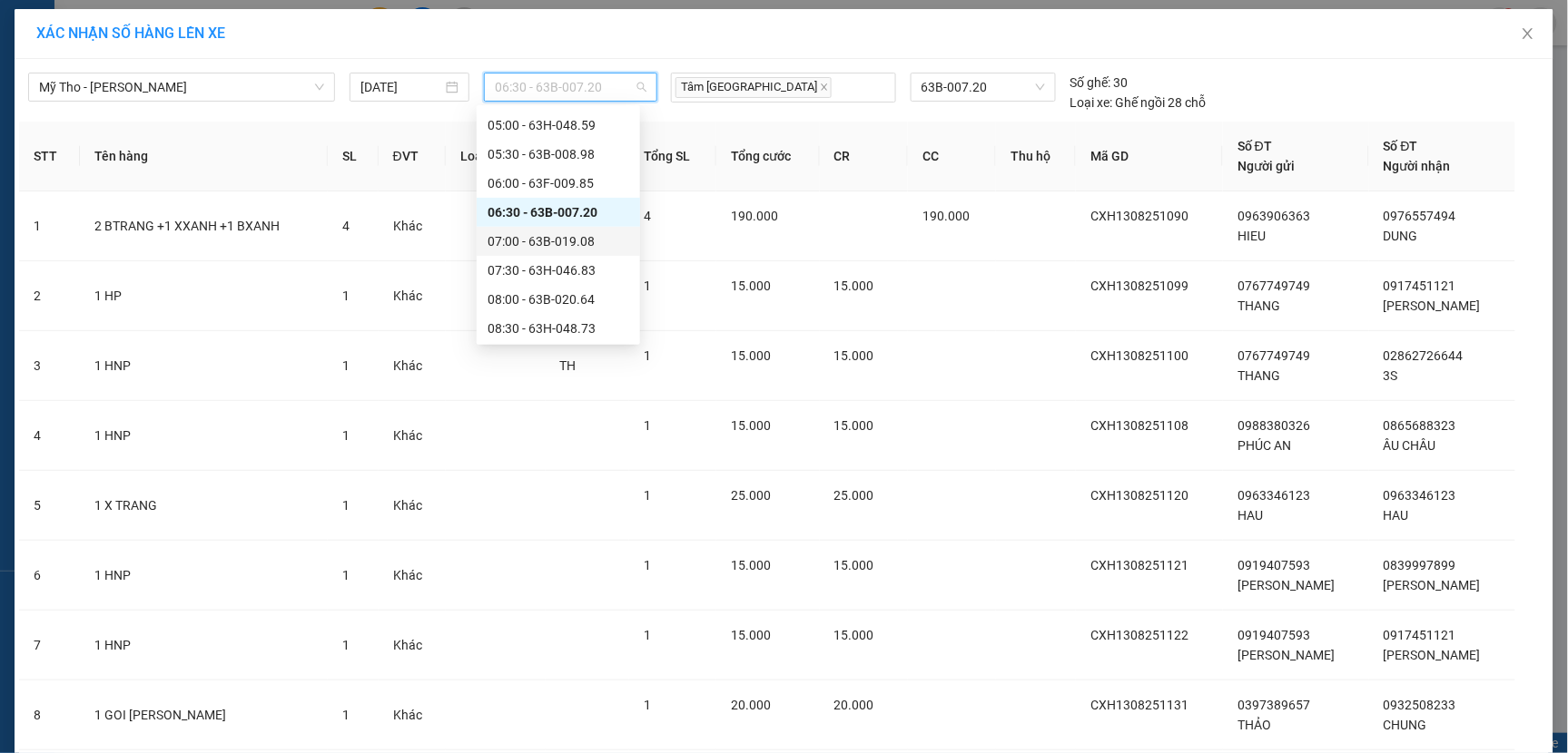
click at [546, 241] on div "07:00 - 63B-019.08" at bounding box center [558, 241] width 141 height 20
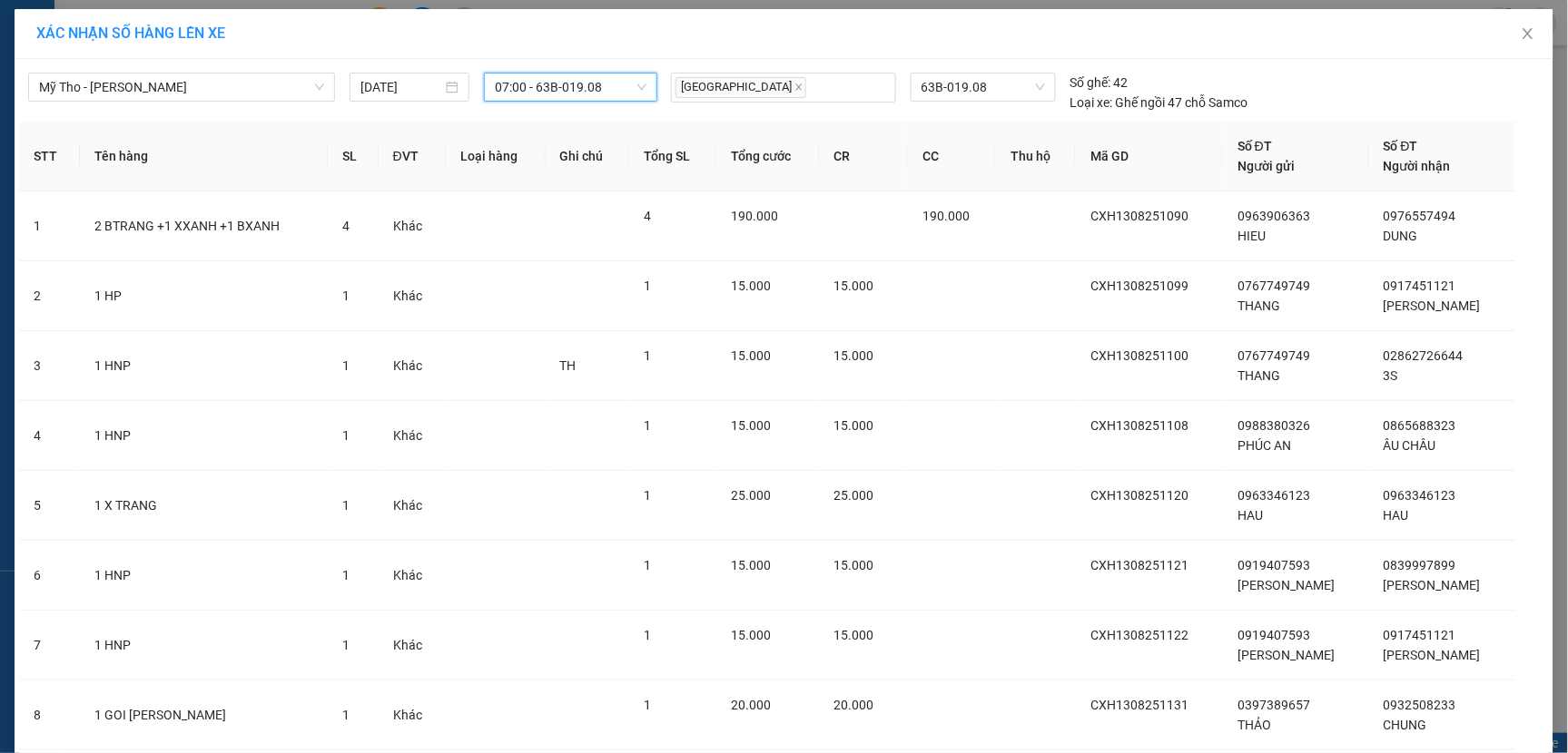
click at [615, 86] on span "07:00 - 63B-019.08" at bounding box center [570, 87] width 152 height 27
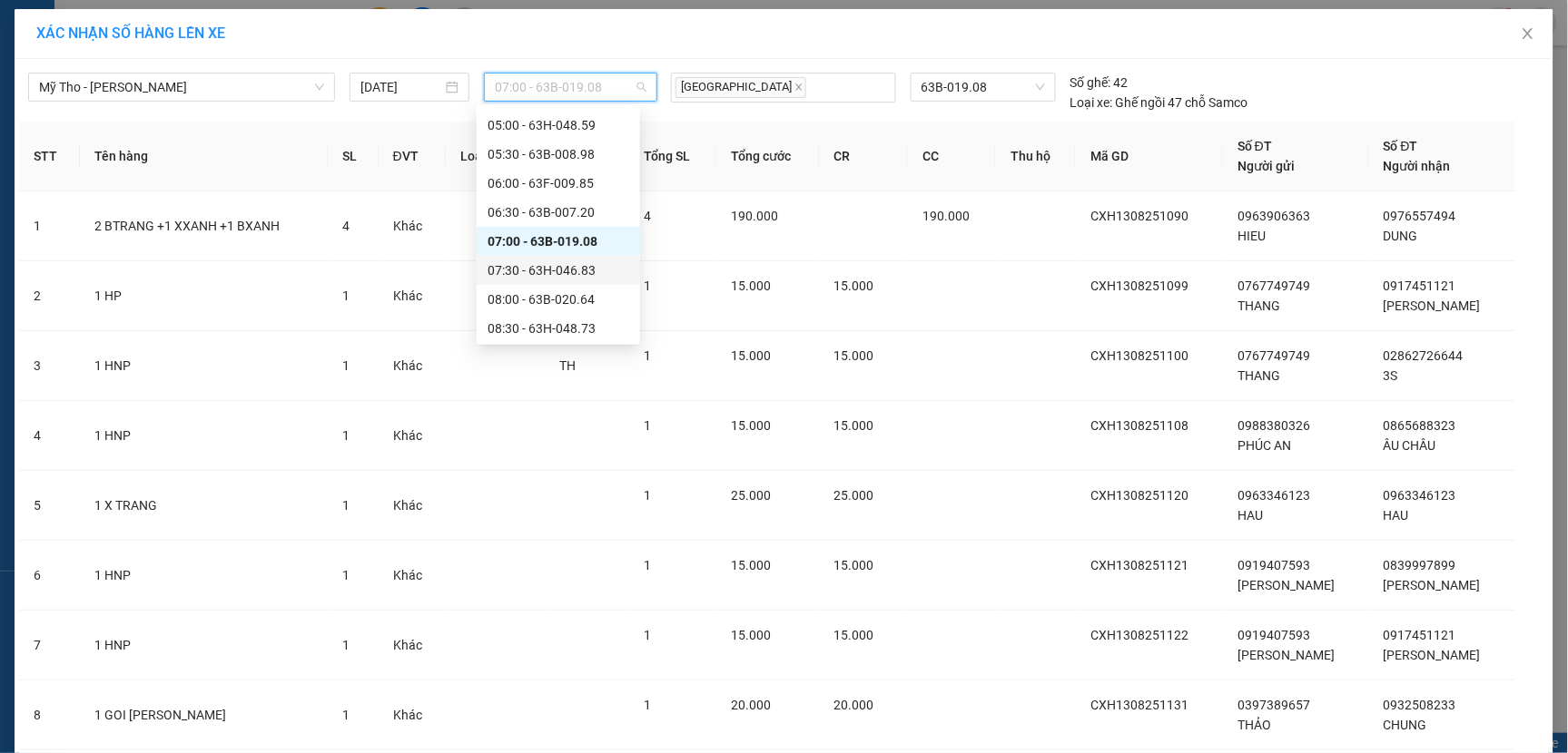
click at [532, 268] on div "07:30 - 63H-046.83" at bounding box center [558, 270] width 141 height 20
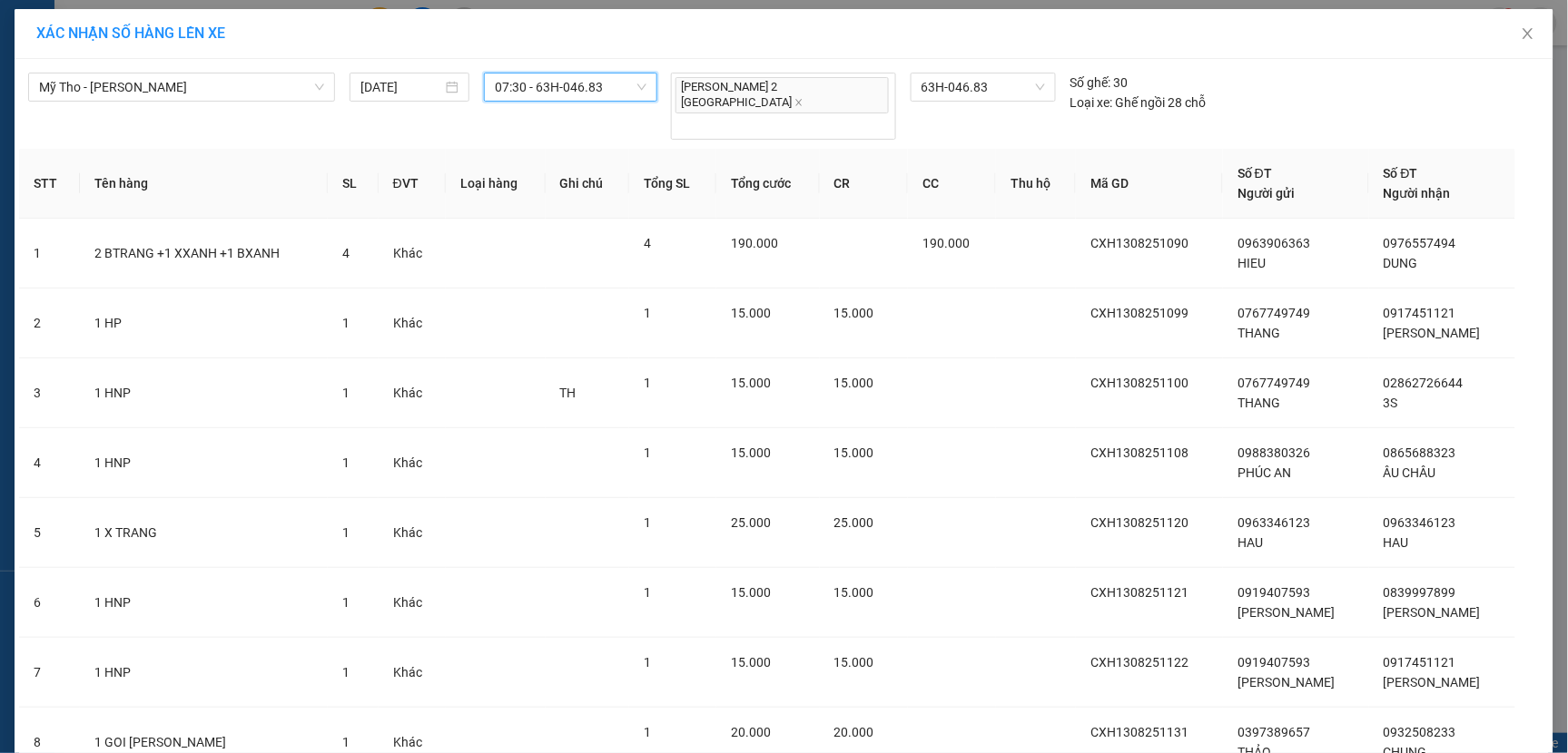
drag, startPoint x: 609, startPoint y: 93, endPoint x: 611, endPoint y: 104, distance: 11.2
click at [609, 94] on span "07:30 - 63H-046.83" at bounding box center [570, 87] width 152 height 27
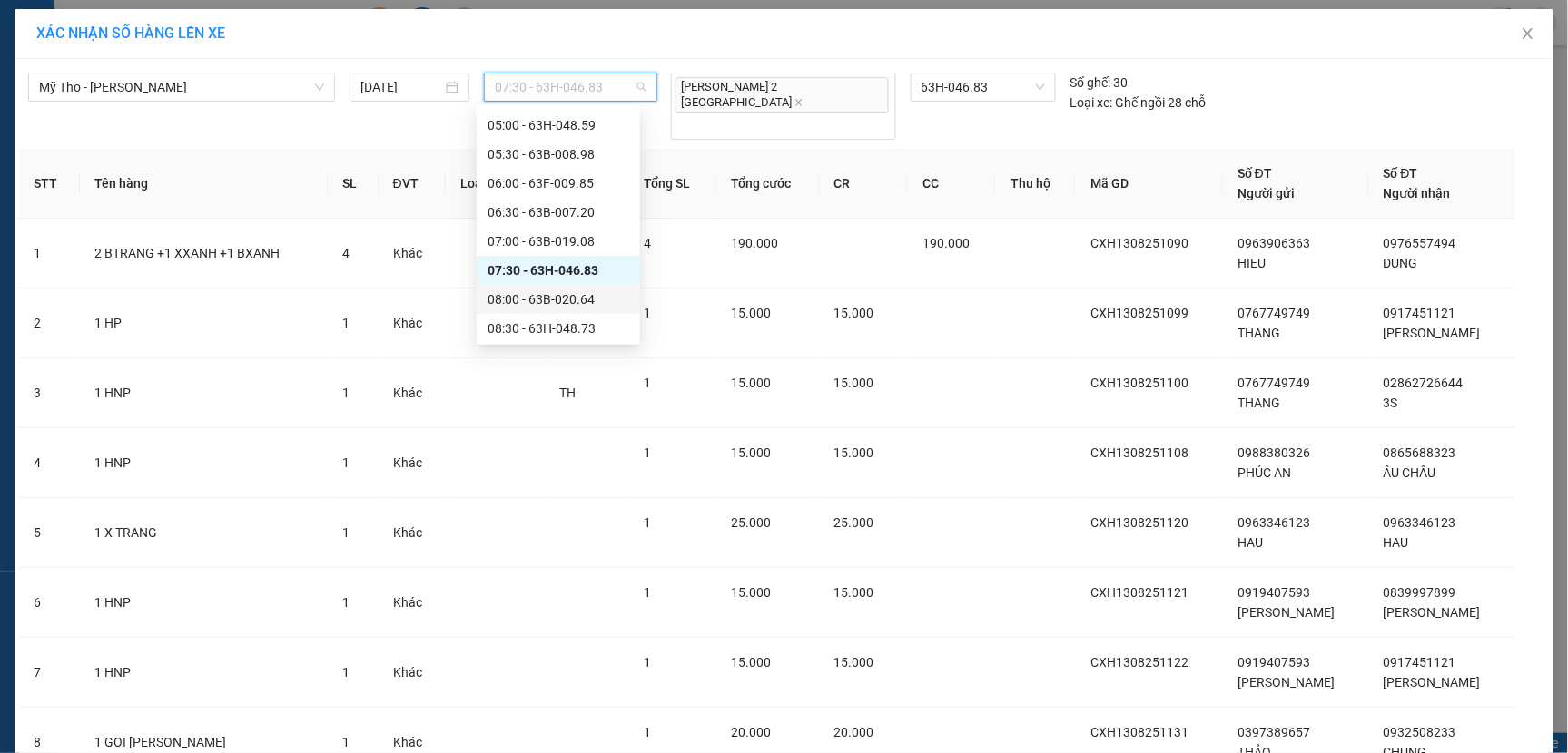
click at [545, 294] on div "08:00 - 63B-020.64" at bounding box center [558, 299] width 141 height 20
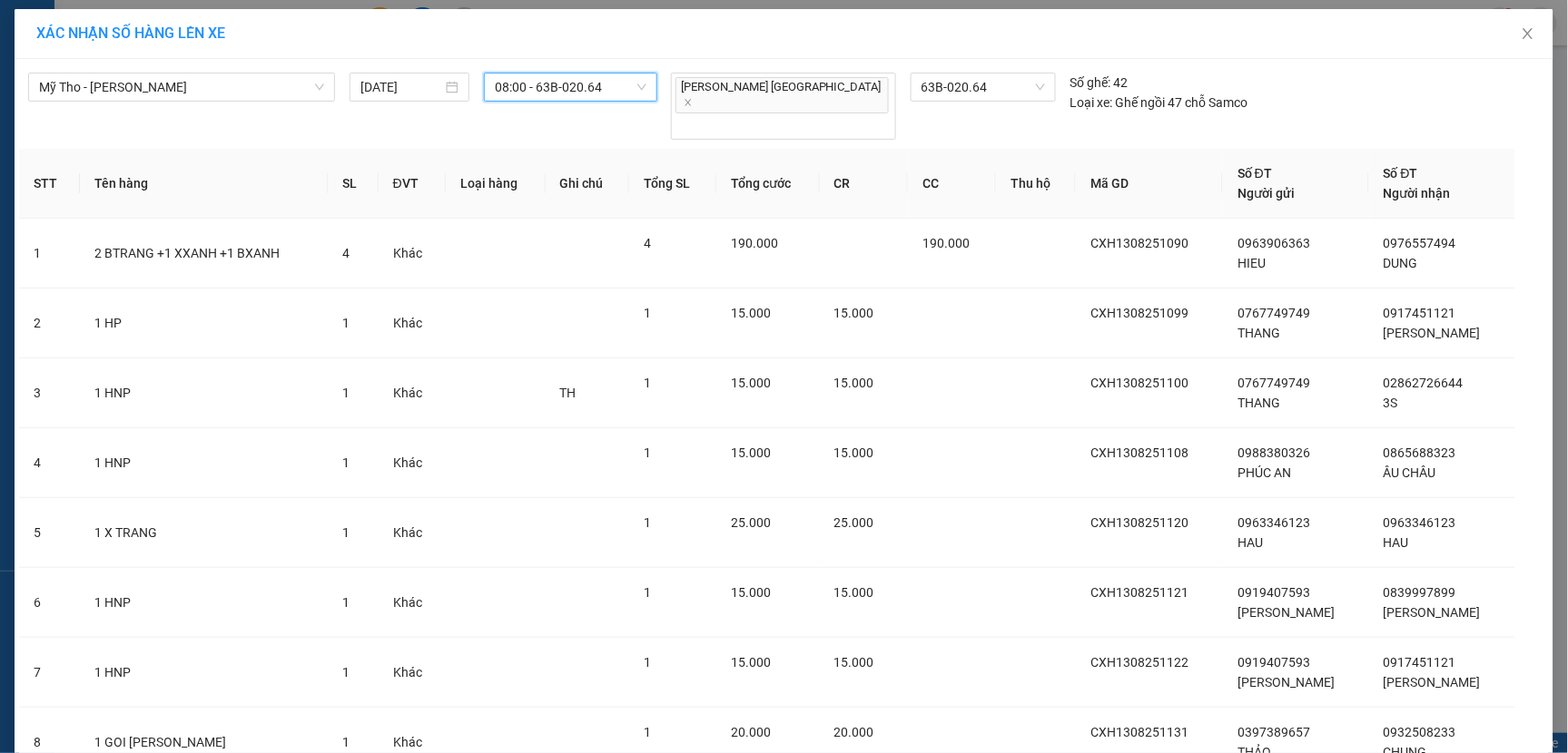
click at [612, 89] on span "08:00 - 63B-020.64" at bounding box center [570, 87] width 152 height 27
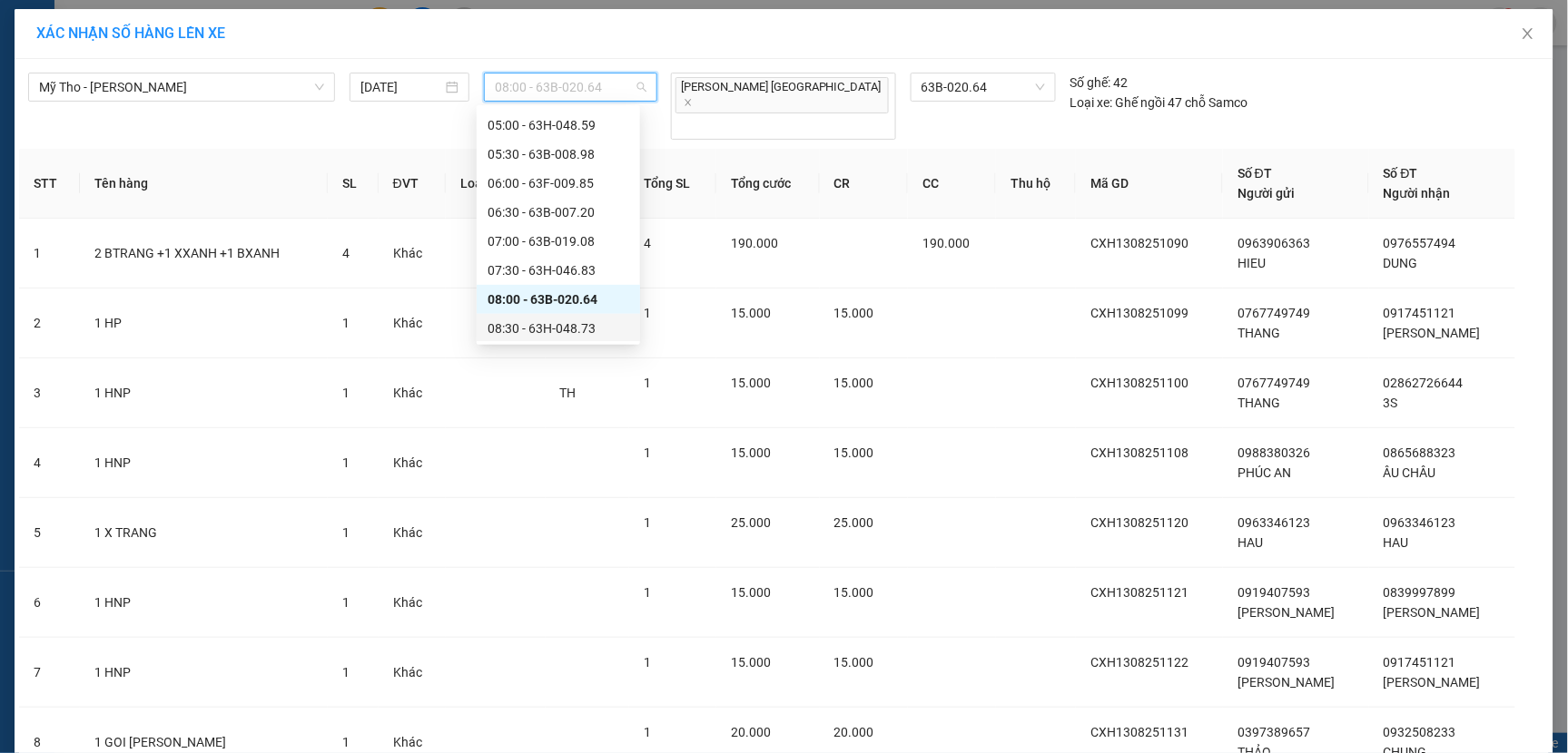
click at [548, 327] on div "08:30 - 63H-048.73" at bounding box center [558, 328] width 141 height 20
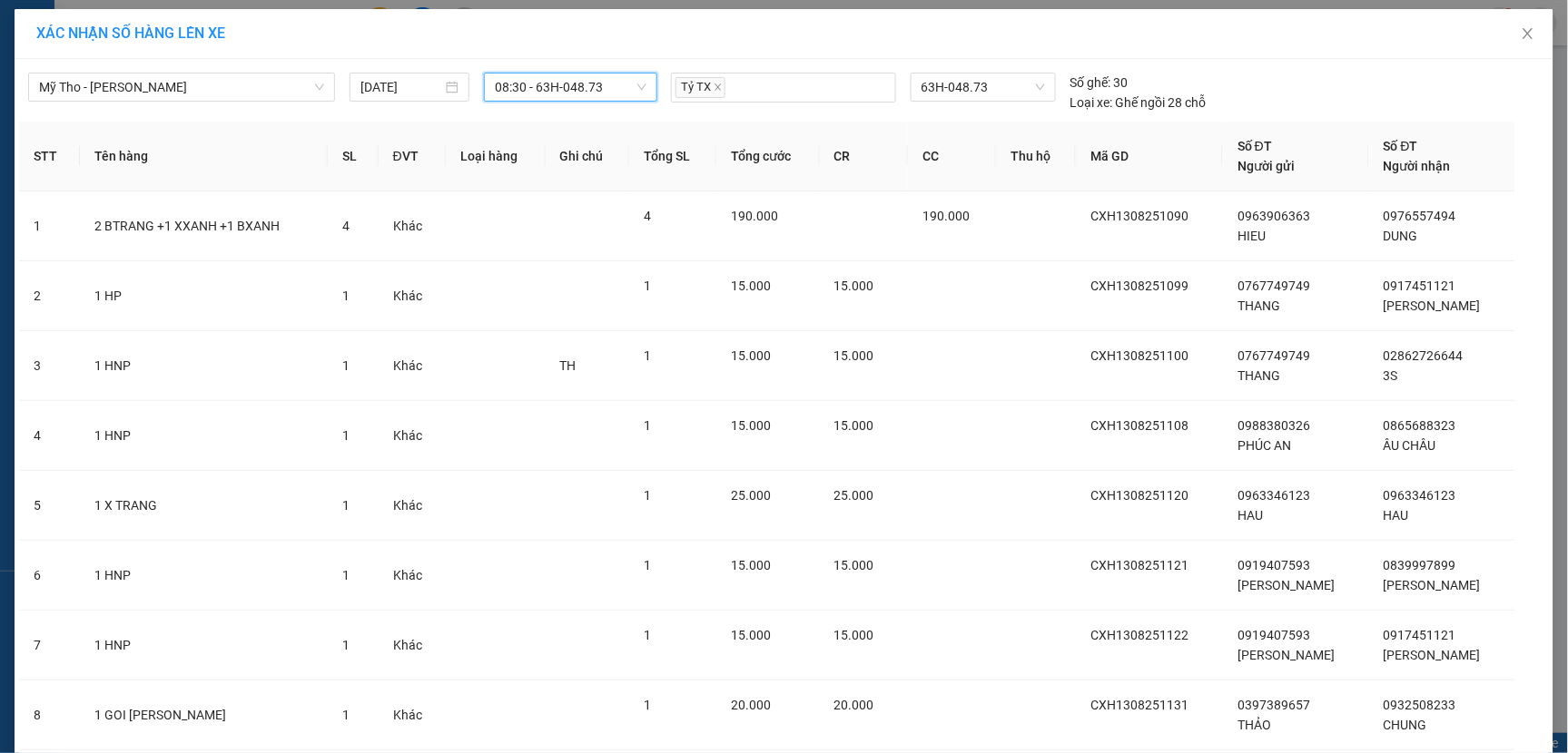
click at [603, 82] on span "08:30 - 63H-048.73" at bounding box center [570, 87] width 152 height 27
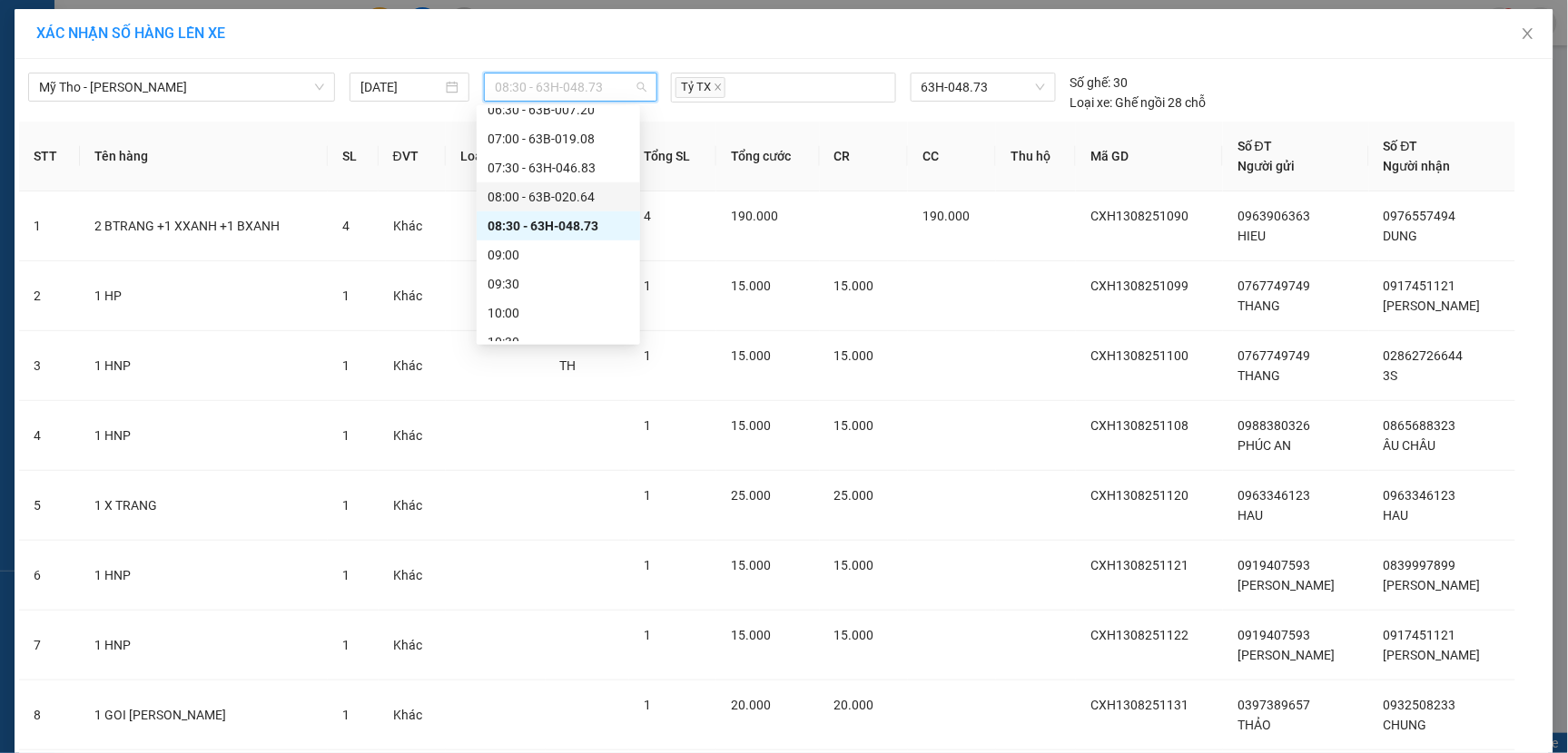
scroll to position [203, 0]
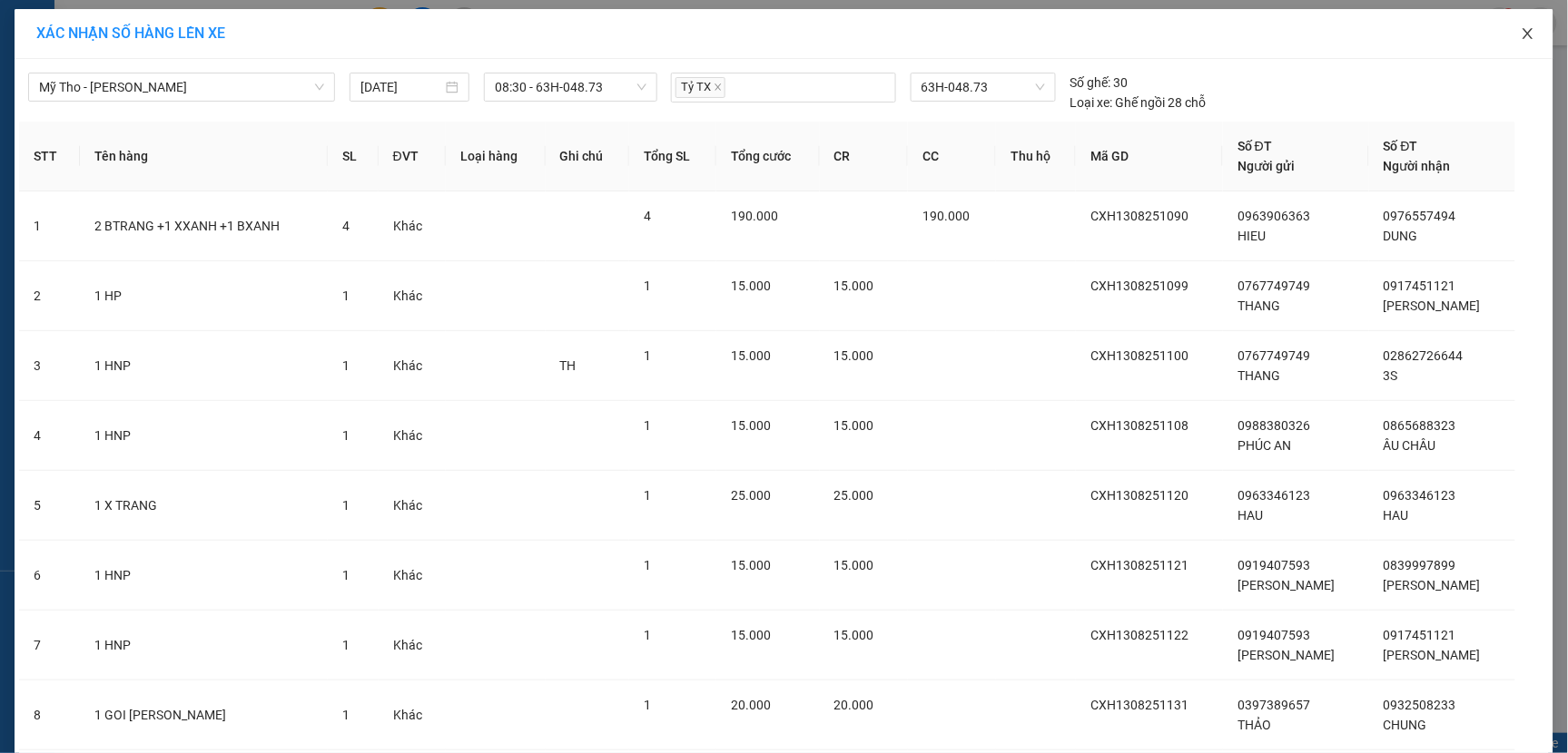
click at [1521, 32] on icon "close" at bounding box center [1527, 33] width 15 height 15
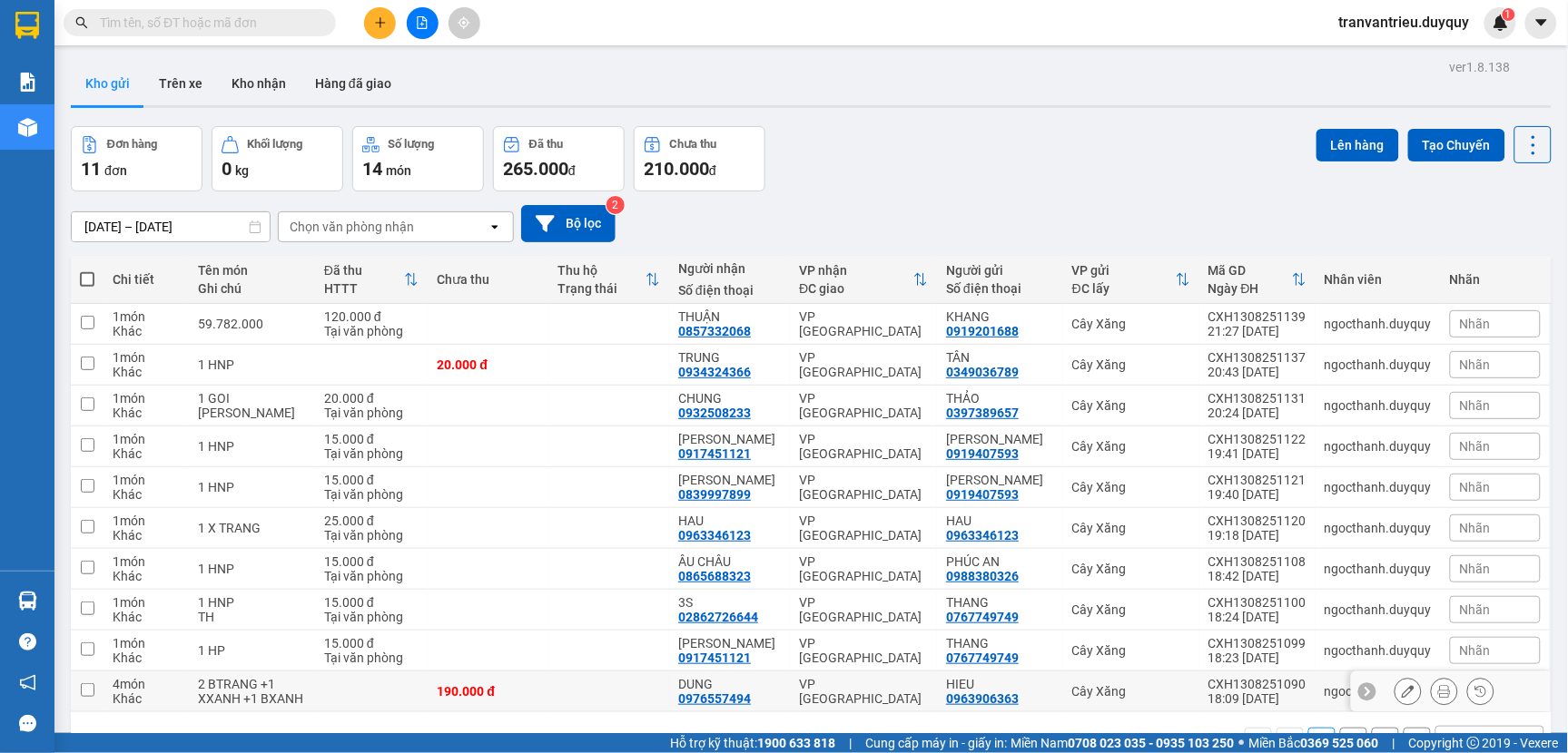
scroll to position [83, 0]
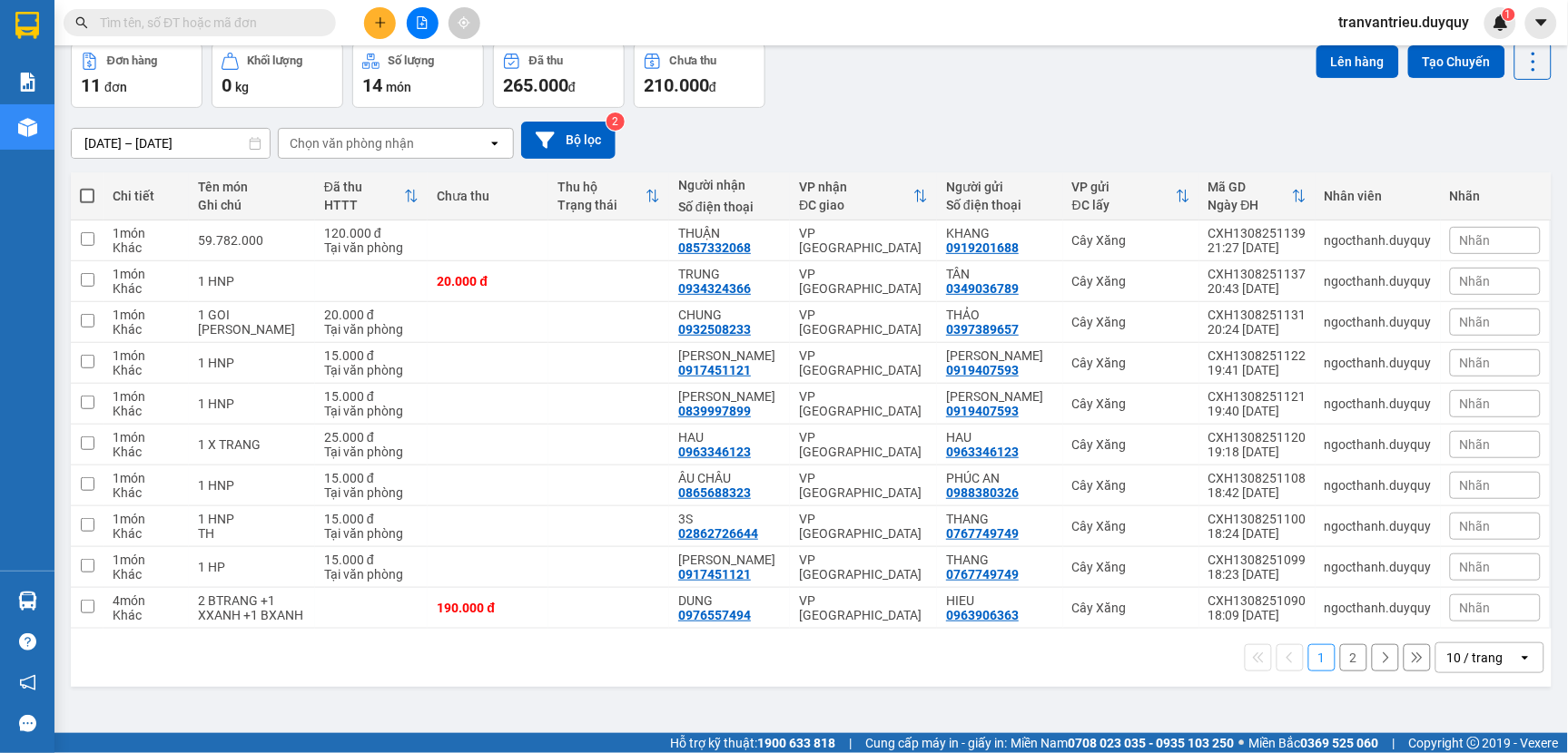
click at [1340, 672] on button "2" at bounding box center [1354, 658] width 27 height 27
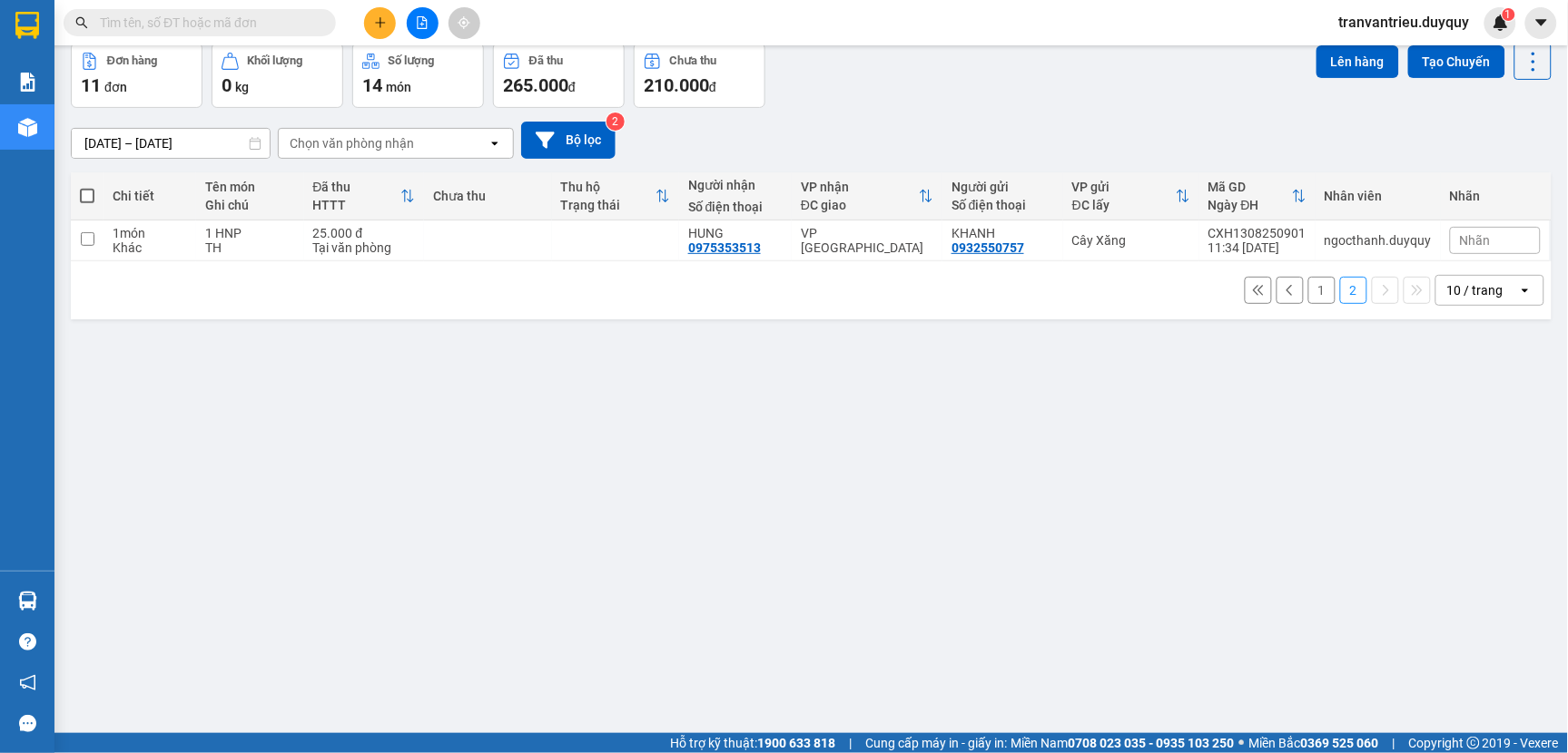
click at [1308, 293] on button "1" at bounding box center [1322, 290] width 27 height 27
